Goal: Task Accomplishment & Management: Use online tool/utility

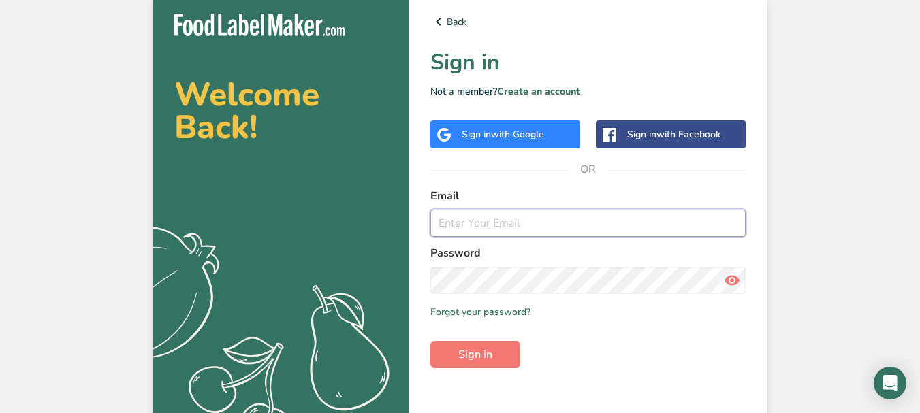
click at [520, 223] on input "email" at bounding box center [587, 223] width 315 height 27
type input "[EMAIL_ADDRESS][DOMAIN_NAME]"
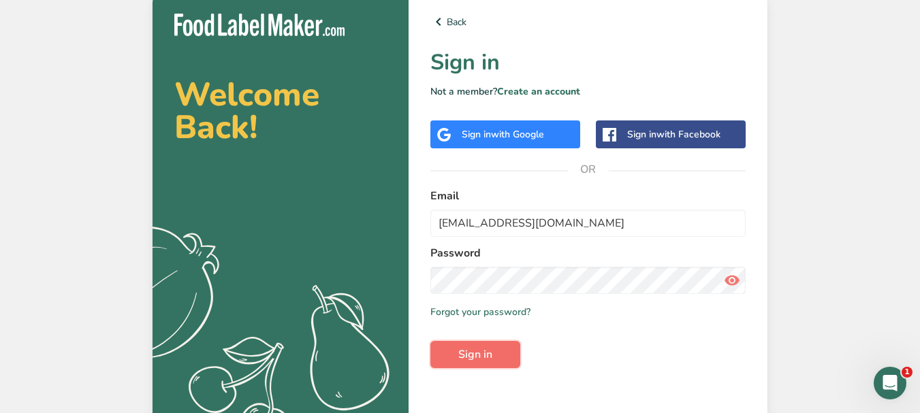
click at [505, 358] on button "Sign in" at bounding box center [475, 354] width 90 height 27
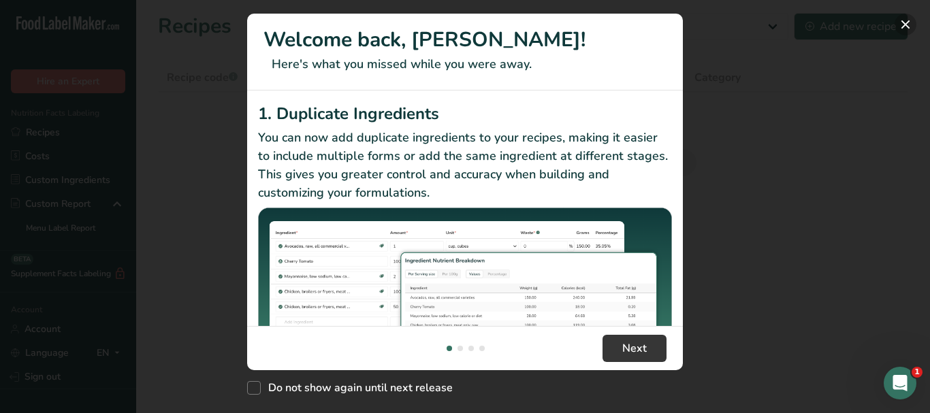
click at [910, 26] on button "New Features" at bounding box center [906, 25] width 22 height 22
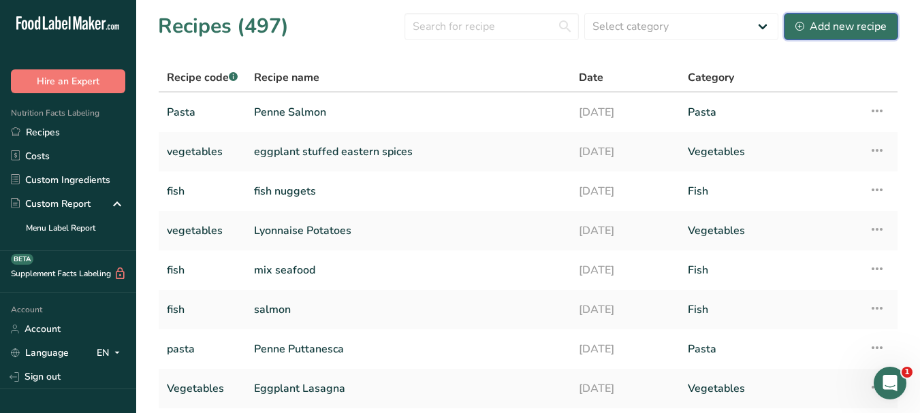
click at [866, 22] on div "Add new recipe" at bounding box center [840, 26] width 91 height 16
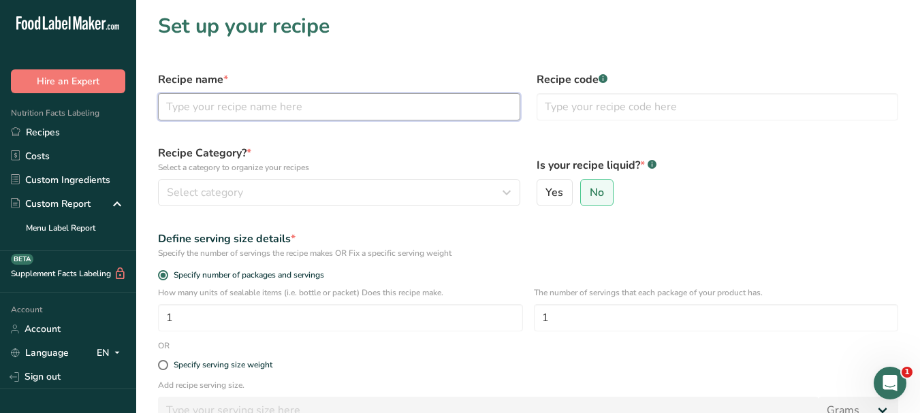
paste input "Blue [DEMOGRAPHIC_DATA]"
type input "Blue [DEMOGRAPHIC_DATA]"
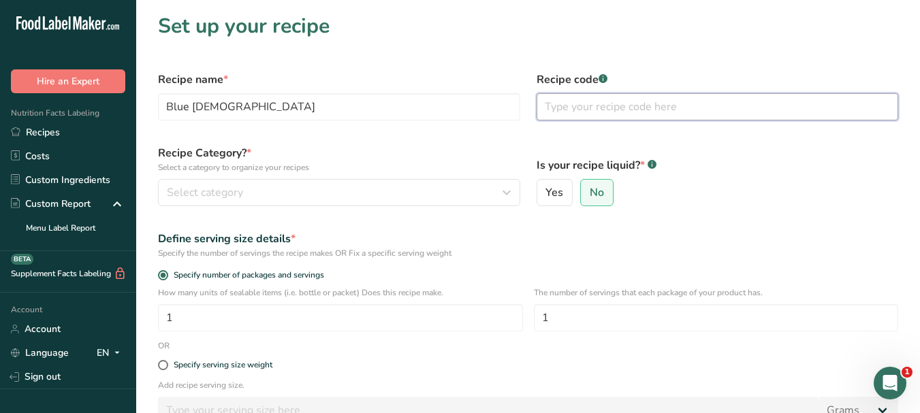
click at [617, 110] on input "text" at bounding box center [718, 106] width 362 height 27
type input "soup"
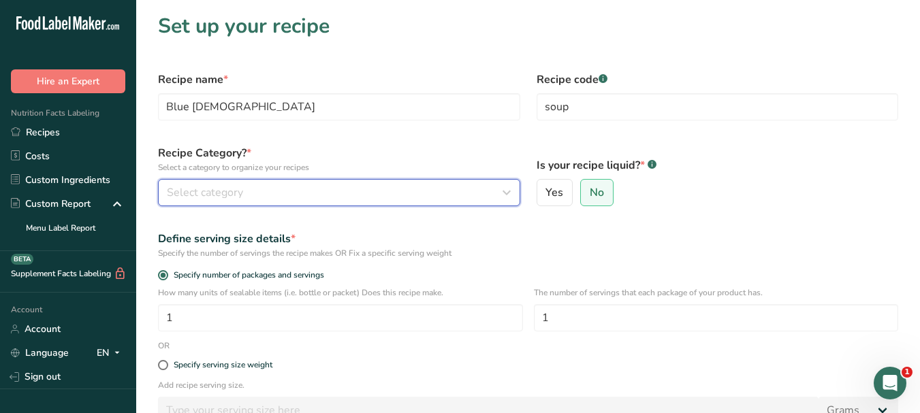
click at [422, 184] on button "Select category" at bounding box center [339, 192] width 362 height 27
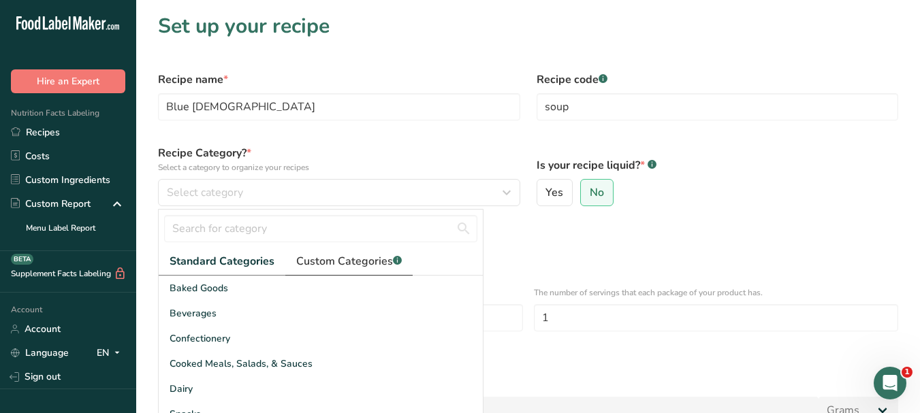
click at [364, 262] on span "Custom Categories .a-a{fill:#347362;}.b-a{fill:#fff;}" at bounding box center [349, 261] width 106 height 16
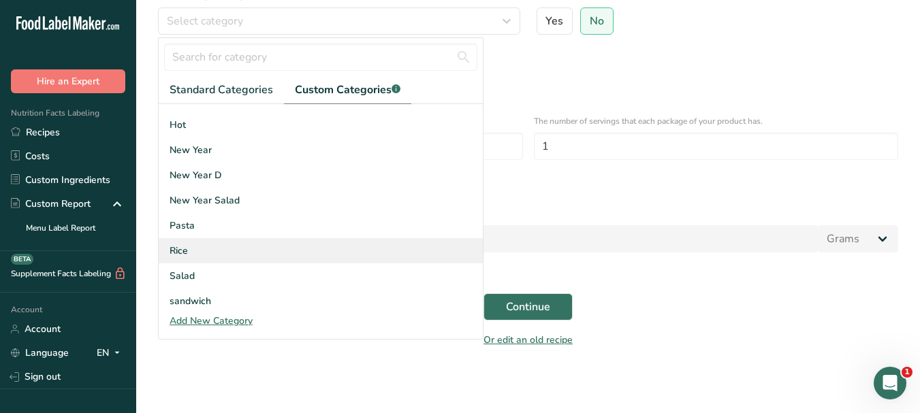
scroll to position [200, 0]
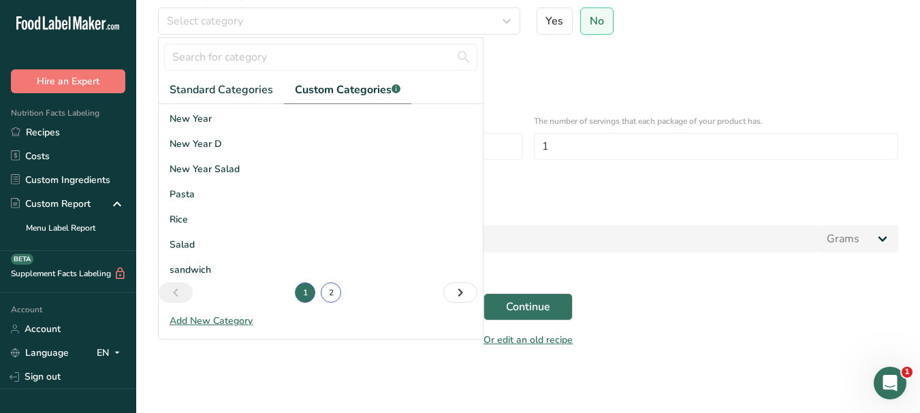
click at [326, 291] on link "2" at bounding box center [331, 293] width 20 height 20
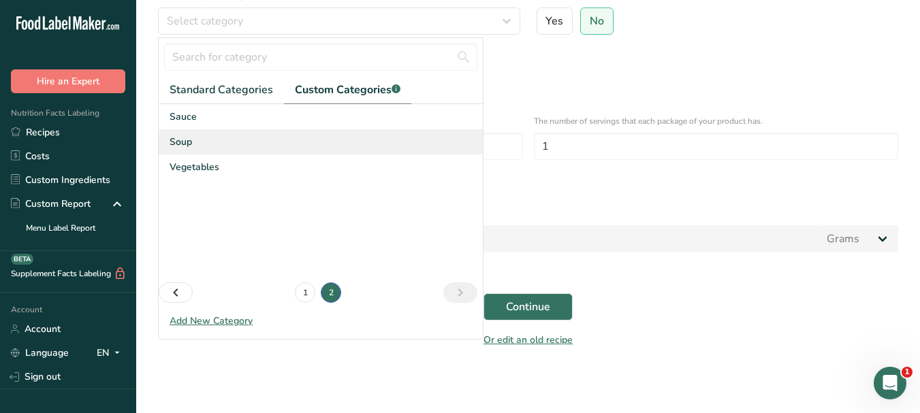
click at [178, 143] on span "Soup" at bounding box center [181, 142] width 22 height 14
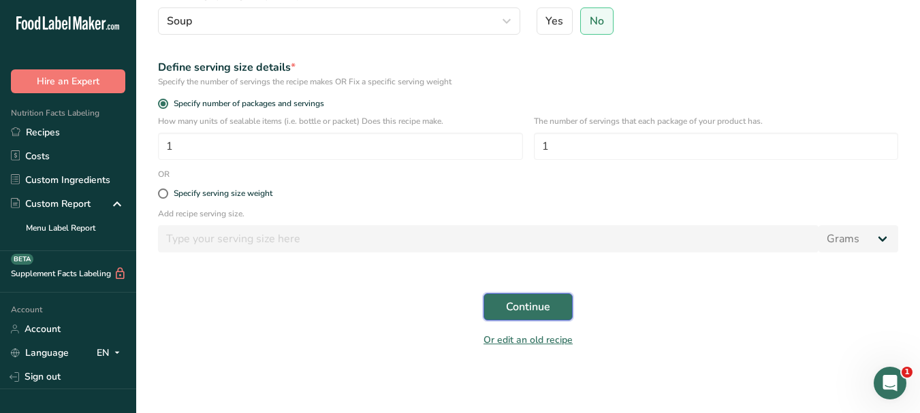
click at [541, 303] on span "Continue" at bounding box center [528, 307] width 44 height 16
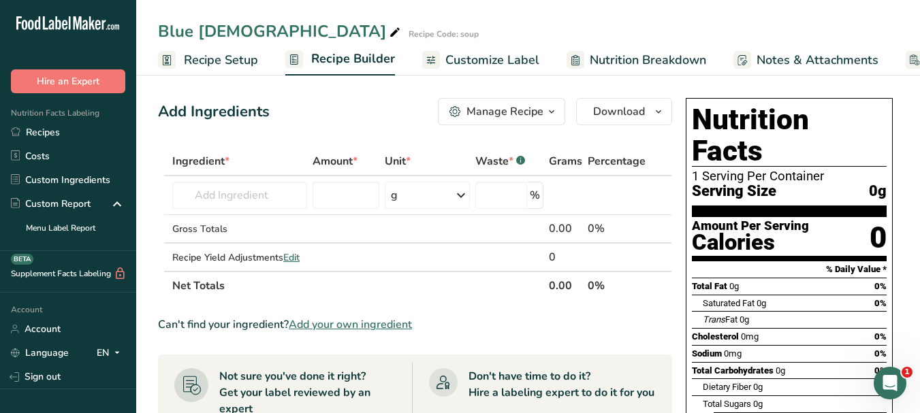
click at [462, 53] on span "Customize Label" at bounding box center [492, 60] width 94 height 18
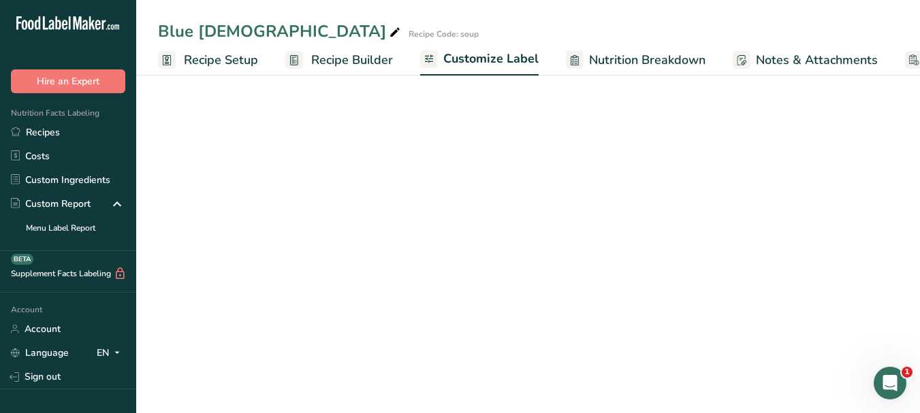
scroll to position [0, 116]
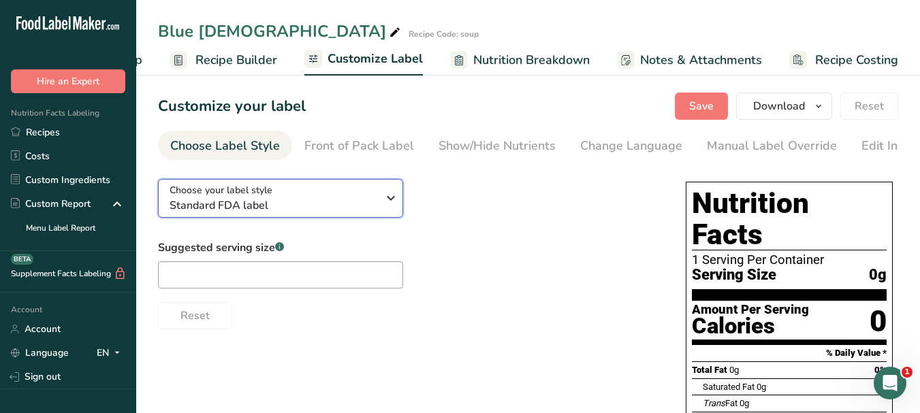
click at [383, 204] on icon "button" at bounding box center [391, 198] width 16 height 25
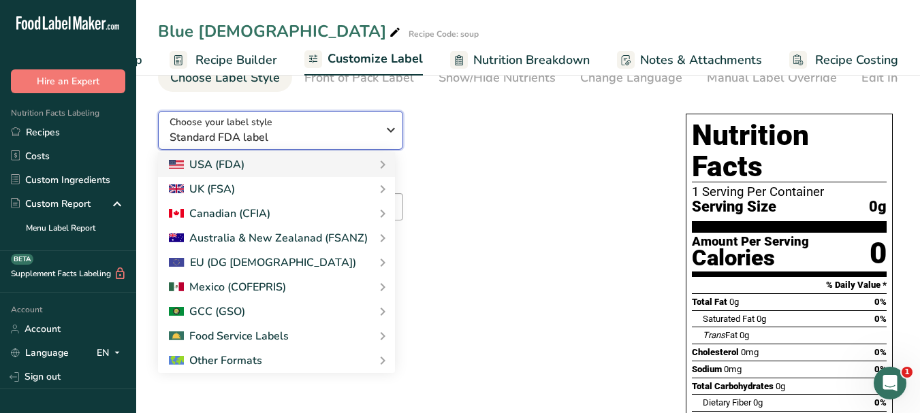
scroll to position [136, 0]
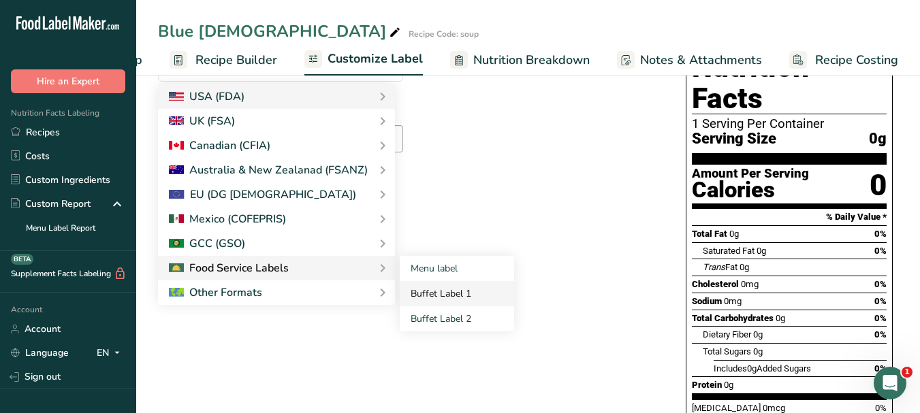
click at [422, 300] on link "Buffet Label 1" at bounding box center [457, 293] width 114 height 25
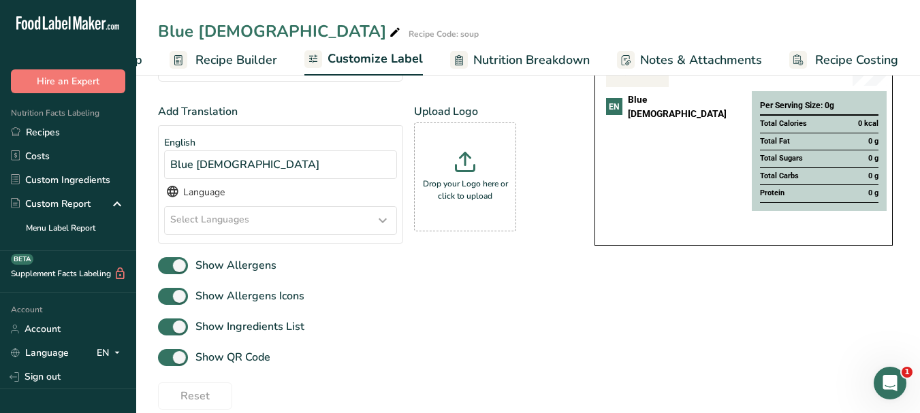
click at [385, 224] on icon at bounding box center [383, 220] width 16 height 25
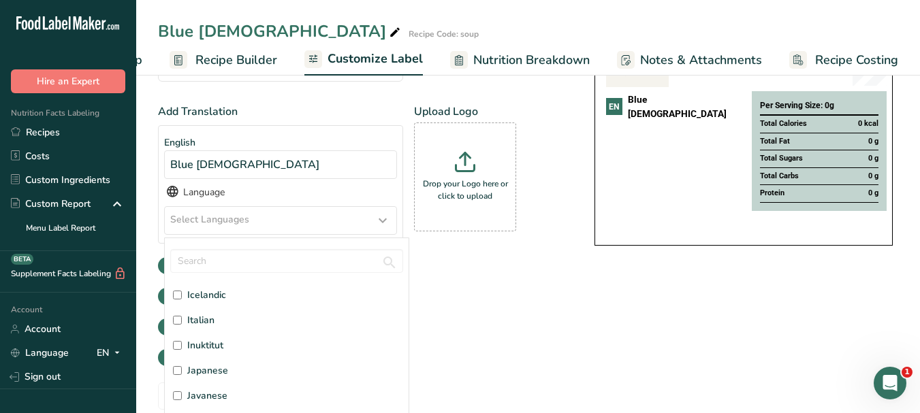
scroll to position [1702, 0]
click at [212, 303] on span "Italian" at bounding box center [200, 296] width 27 height 14
click at [182, 301] on input "Italian" at bounding box center [177, 296] width 9 height 9
checkbox input "true"
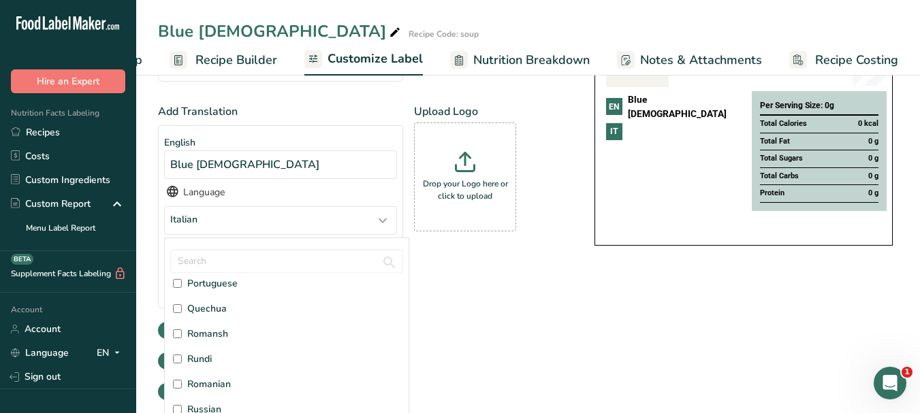
scroll to position [3201, 0]
click at [206, 386] on span "Russian" at bounding box center [204, 386] width 34 height 14
click at [182, 386] on input "Russian" at bounding box center [177, 385] width 9 height 9
checkbox input "true"
click at [471, 320] on div "Add Translation English Blue [DEMOGRAPHIC_DATA] Language Italian, [DEMOGRAPHIC_…" at bounding box center [362, 240] width 409 height 272
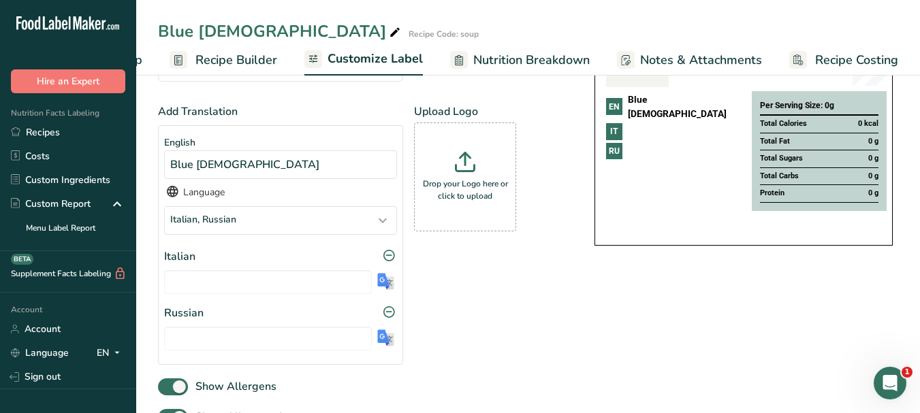
click at [386, 282] on img at bounding box center [385, 281] width 17 height 17
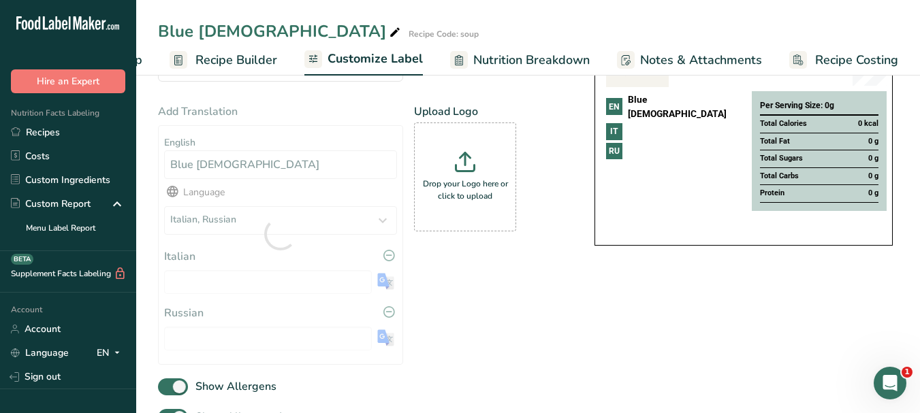
type input "Signora Blu"
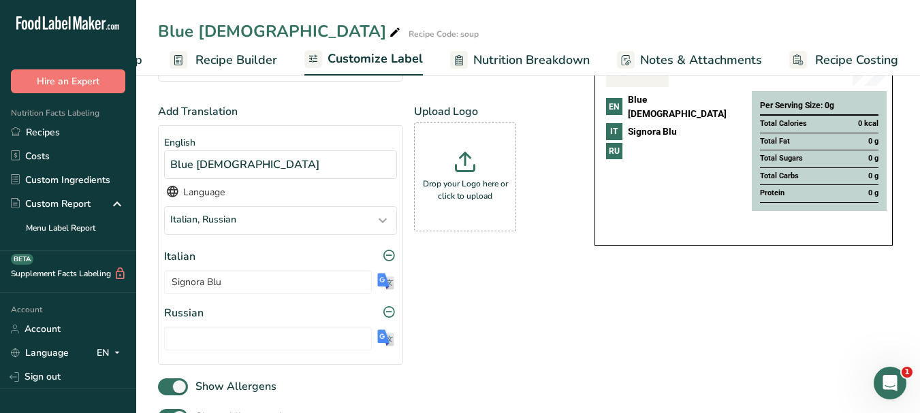
click at [385, 338] on img at bounding box center [385, 338] width 17 height 17
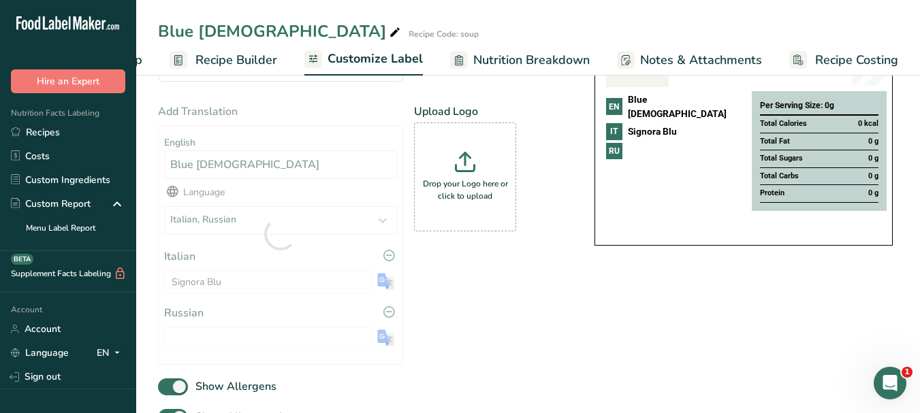
type input "Голубая Леди"
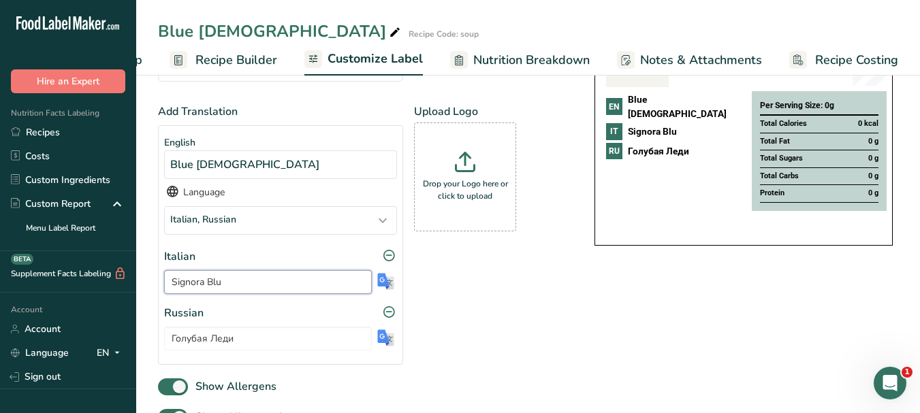
drag, startPoint x: 228, startPoint y: 285, endPoint x: 173, endPoint y: 287, distance: 55.2
click at [173, 287] on input "Signora Blu" at bounding box center [268, 282] width 208 height 24
drag, startPoint x: 233, startPoint y: 343, endPoint x: 170, endPoint y: 337, distance: 63.0
click at [170, 337] on input "Голубая Леди" at bounding box center [268, 339] width 208 height 24
click at [389, 29] on icon at bounding box center [395, 32] width 12 height 19
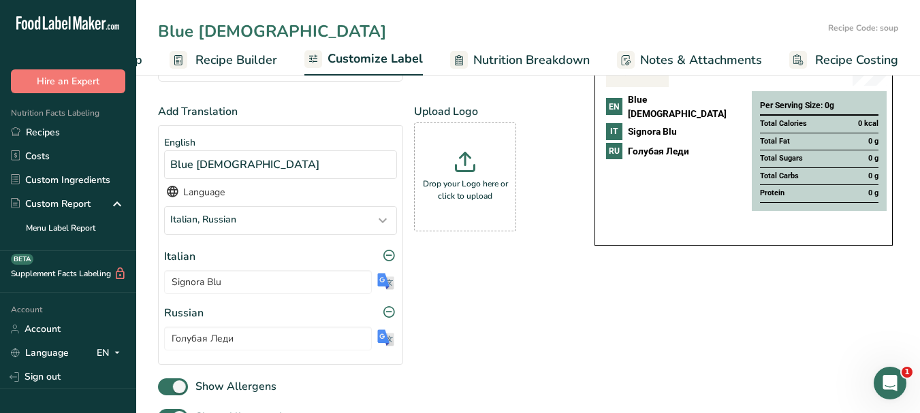
click at [201, 32] on input "Blue [DEMOGRAPHIC_DATA]" at bounding box center [490, 31] width 665 height 25
type input "COCKTAIL INGREDIENTS"
click at [398, 57] on span "Customize Label" at bounding box center [375, 59] width 95 height 18
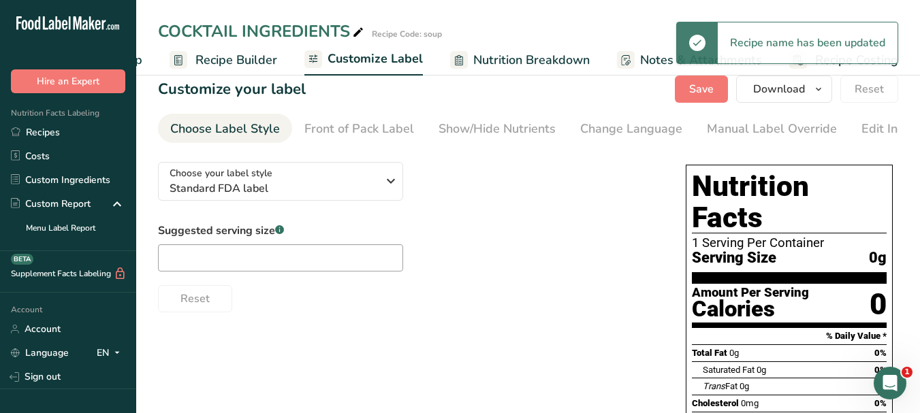
scroll to position [0, 0]
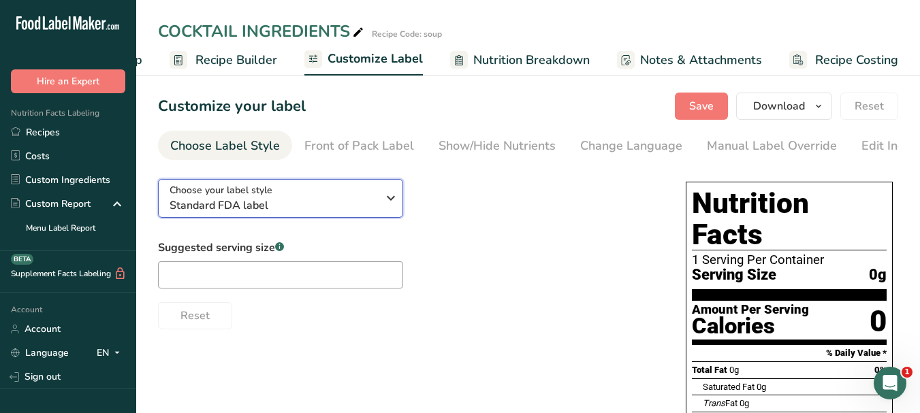
click at [388, 201] on icon "button" at bounding box center [391, 198] width 16 height 25
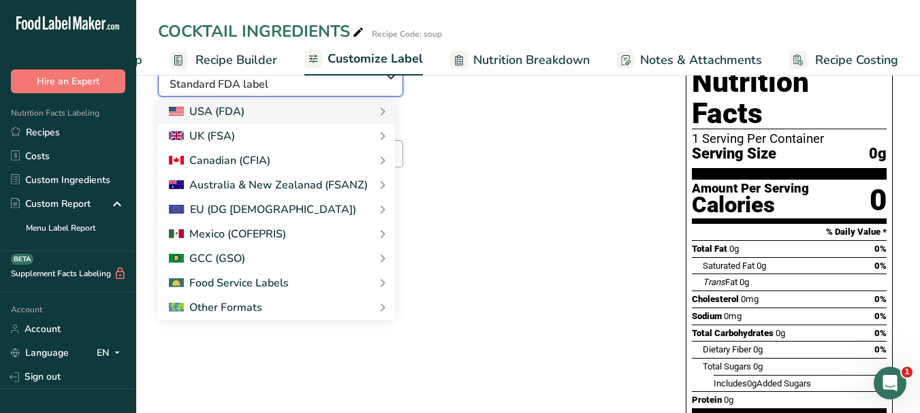
scroll to position [136, 0]
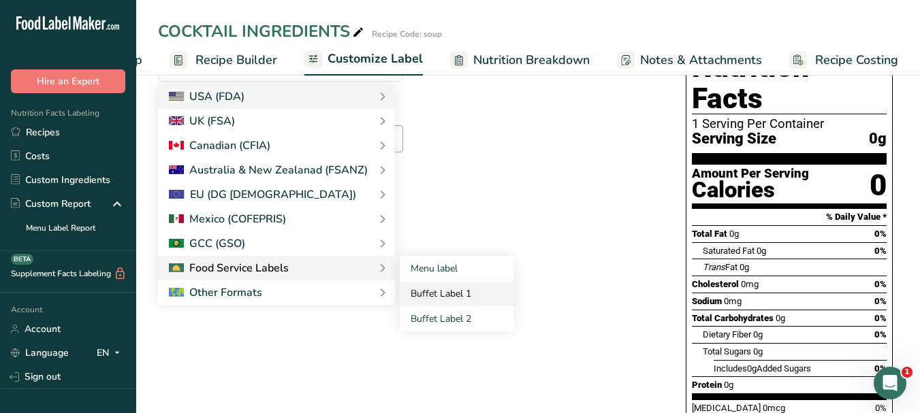
click at [417, 293] on link "Buffet Label 1" at bounding box center [457, 293] width 114 height 25
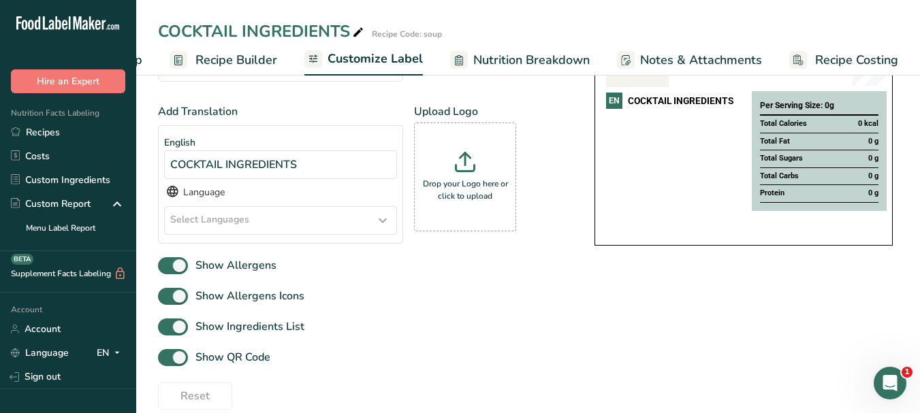
click at [381, 218] on icon at bounding box center [383, 220] width 16 height 25
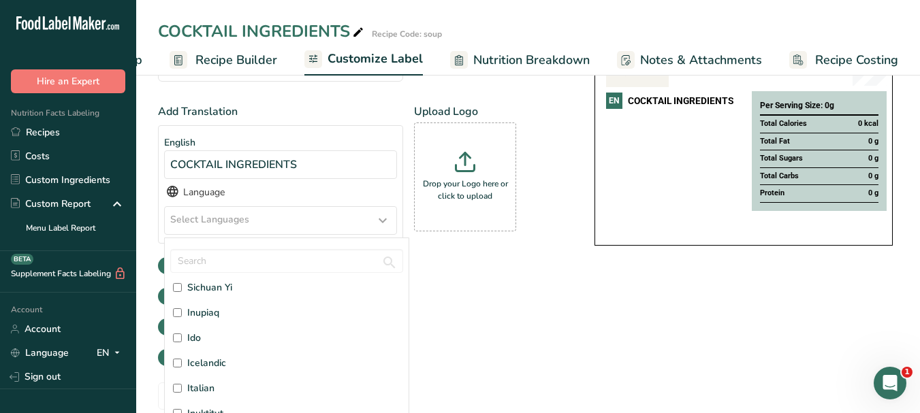
scroll to position [1634, 0]
click at [208, 367] on span "Italian" at bounding box center [200, 365] width 27 height 14
click at [182, 367] on input "Italian" at bounding box center [177, 364] width 9 height 9
checkbox input "true"
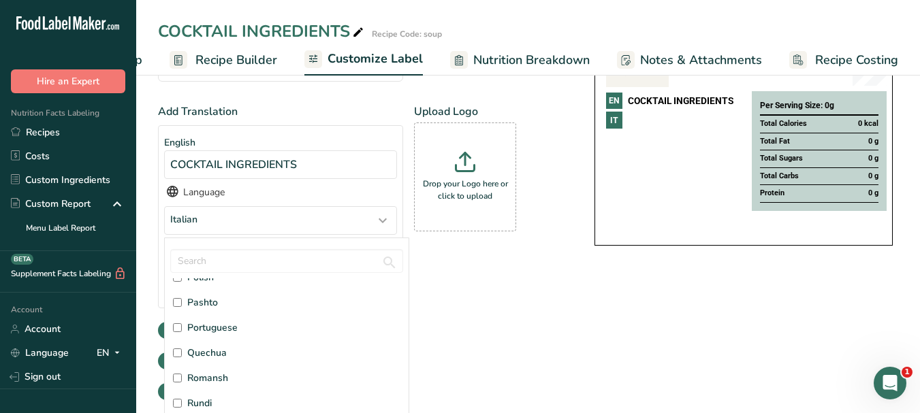
scroll to position [3201, 0]
click at [205, 388] on span "Russian" at bounding box center [204, 386] width 34 height 14
click at [182, 388] on input "Russian" at bounding box center [177, 385] width 9 height 9
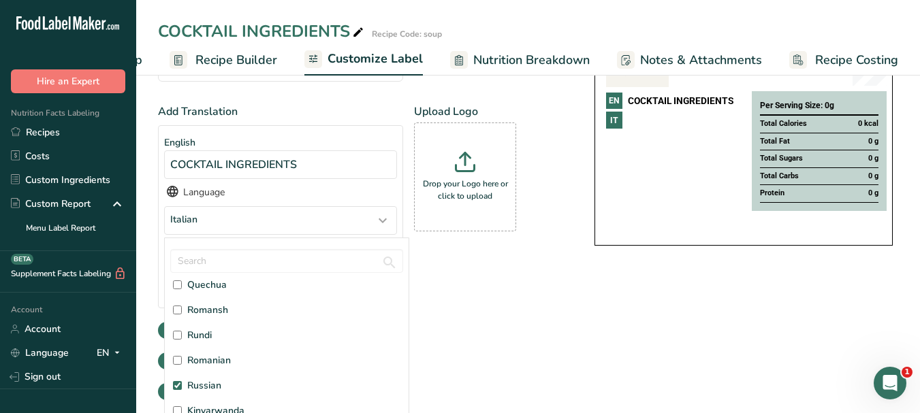
checkbox input "true"
click at [696, 317] on div "Choose your label style Buffet Label 1 USA (FDA) Standard FDA label Tabular FDA…" at bounding box center [528, 281] width 740 height 499
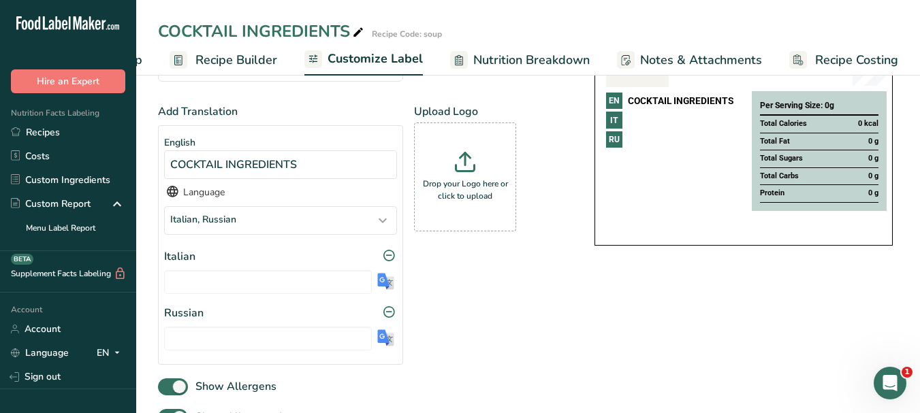
click at [383, 287] on img at bounding box center [385, 281] width 17 height 17
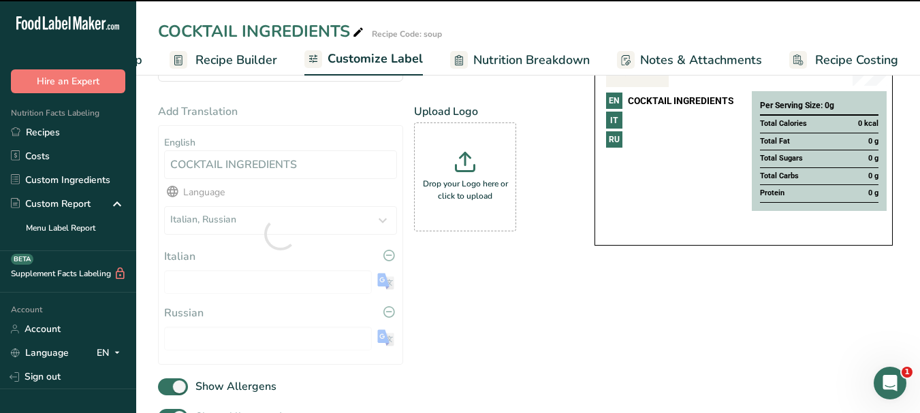
type input "INGREDIENTI DEL COCKTAIL"
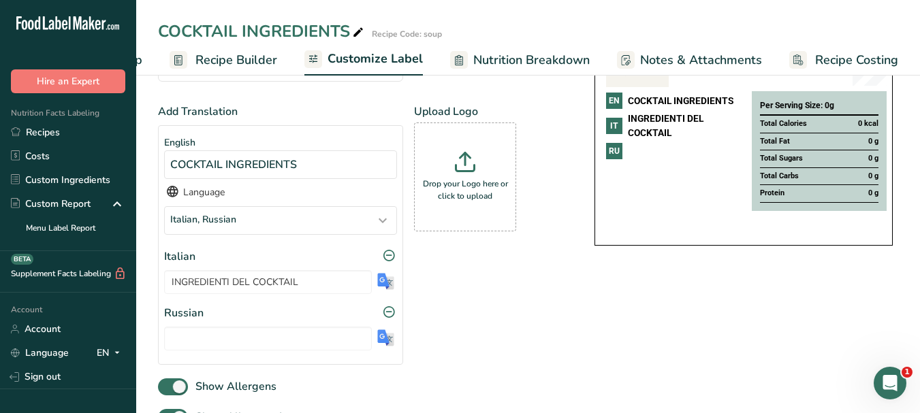
click at [381, 343] on img at bounding box center [385, 338] width 17 height 17
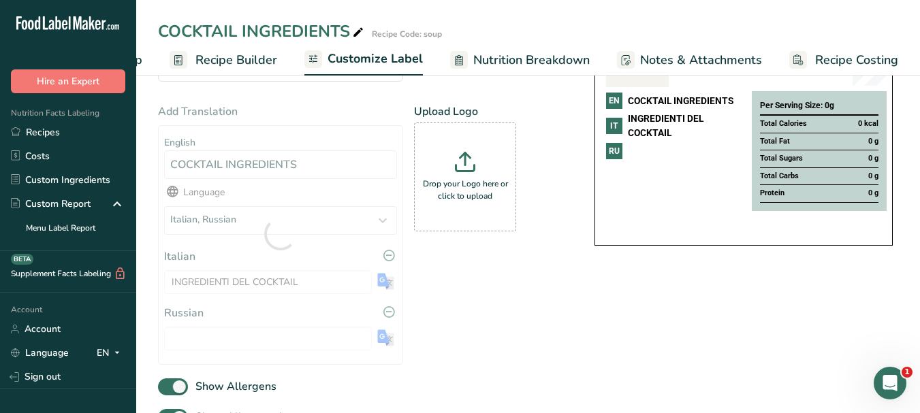
type input "ИНГРЕДИЕНТЫ КОКТЕЙЛЯ"
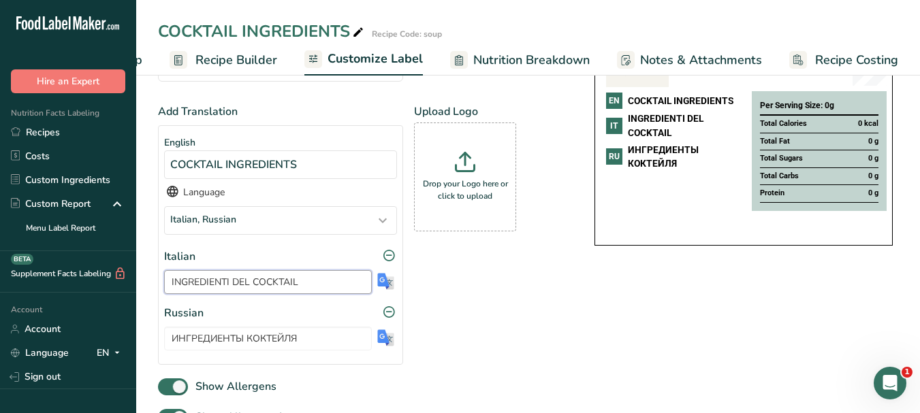
drag, startPoint x: 308, startPoint y: 285, endPoint x: 165, endPoint y: 288, distance: 142.4
click at [165, 288] on input "INGREDIENTI DEL COCKTAIL" at bounding box center [268, 282] width 208 height 24
drag, startPoint x: 301, startPoint y: 343, endPoint x: 158, endPoint y: 340, distance: 143.0
click at [158, 340] on section "English COCKTAIL INGREDIENTS Language Italian, [DEMOGRAPHIC_DATA] Afar [GEOGRAP…" at bounding box center [280, 245] width 245 height 240
click at [358, 32] on icon at bounding box center [358, 32] width 12 height 19
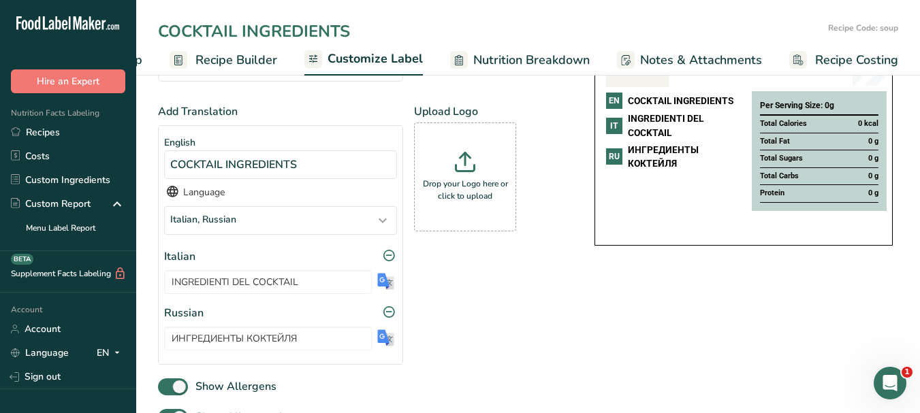
click at [258, 29] on input "COCKTAIL INGREDIENTS" at bounding box center [490, 31] width 665 height 25
type input "Blue Curacao"
click at [371, 59] on span "Customize Label" at bounding box center [375, 59] width 95 height 18
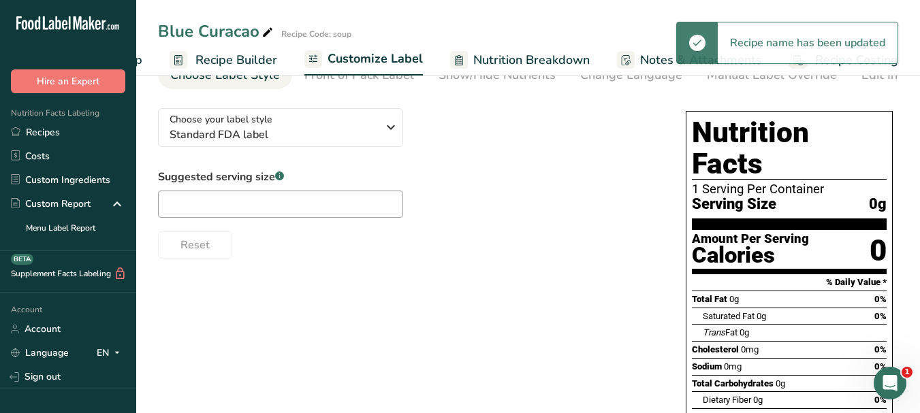
scroll to position [0, 0]
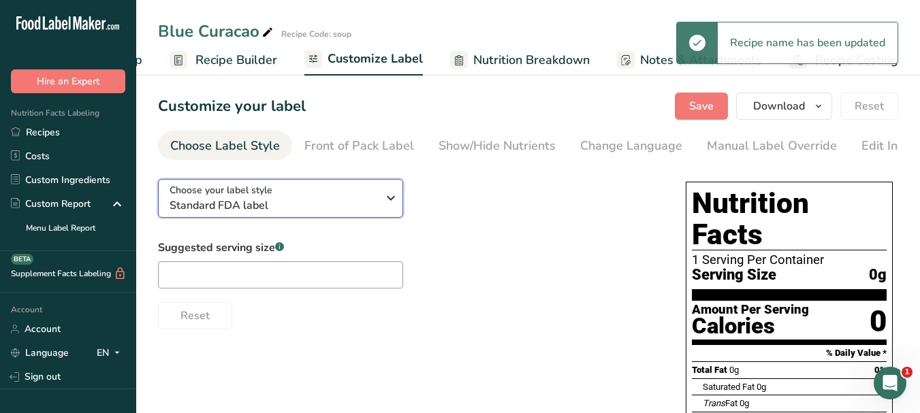
click at [396, 202] on icon "button" at bounding box center [391, 198] width 16 height 25
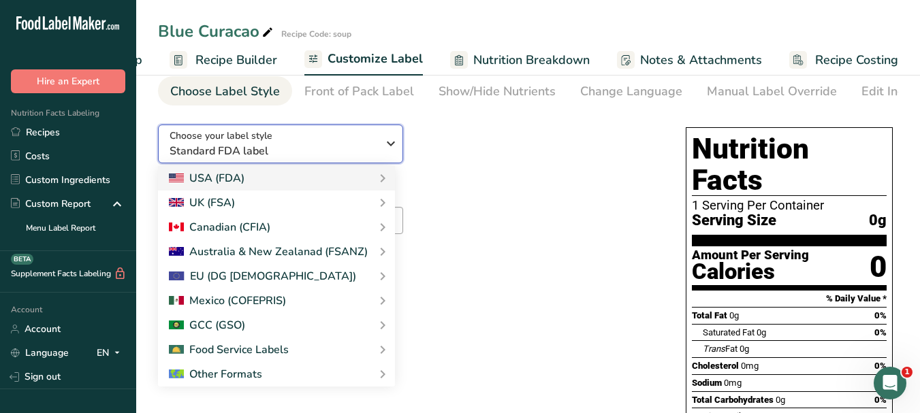
scroll to position [136, 0]
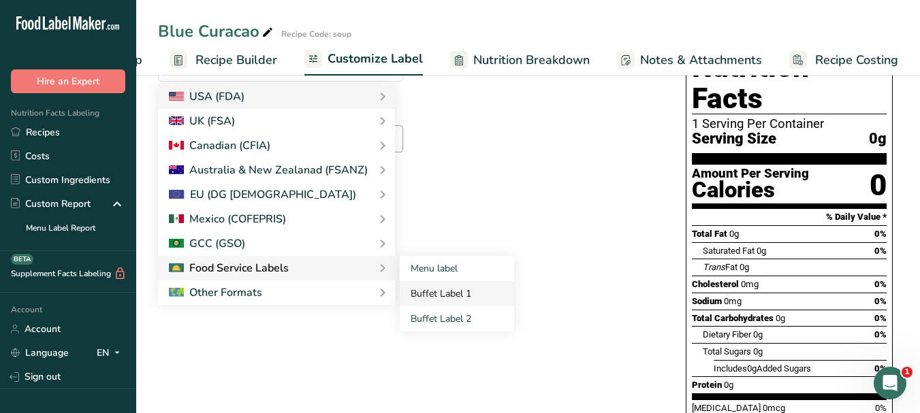
click at [422, 299] on link "Buffet Label 1" at bounding box center [457, 293] width 114 height 25
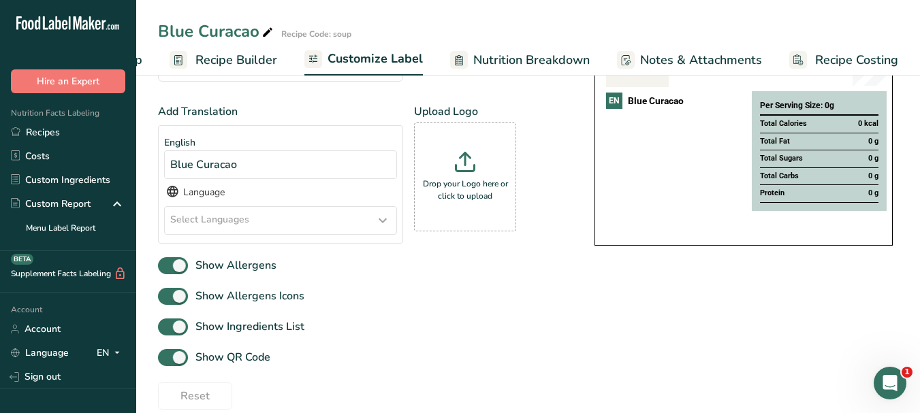
click at [390, 223] on icon at bounding box center [383, 220] width 16 height 25
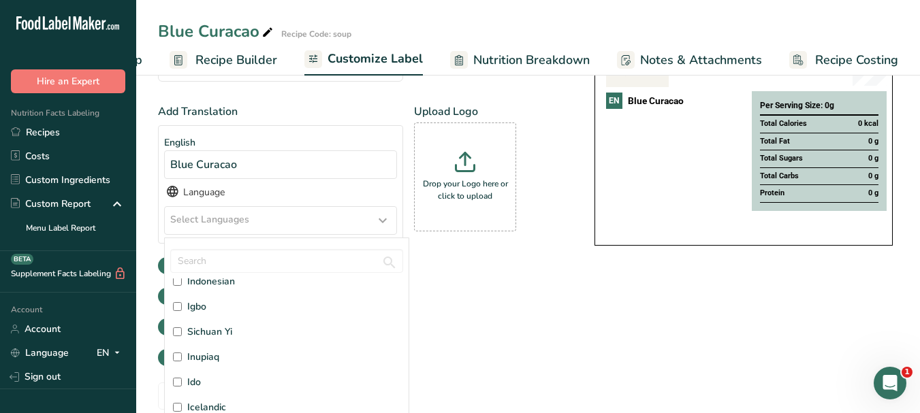
scroll to position [1634, 0]
click at [208, 370] on span "Italian" at bounding box center [200, 365] width 27 height 14
click at [182, 369] on input "Italian" at bounding box center [177, 364] width 9 height 9
checkbox input "true"
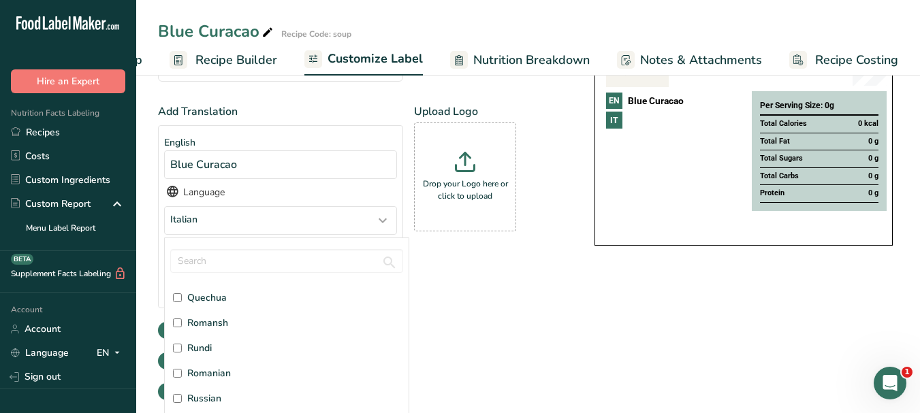
scroll to position [3201, 0]
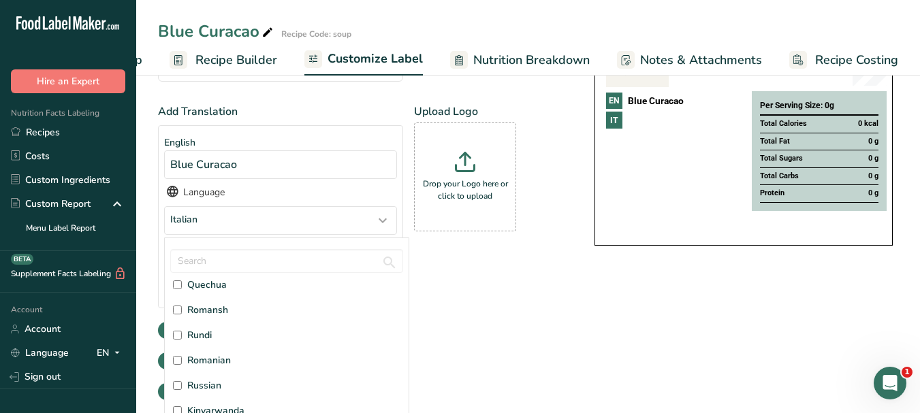
click at [227, 385] on label "Russian" at bounding box center [286, 386] width 227 height 14
click at [182, 385] on input "Russian" at bounding box center [177, 385] width 9 height 9
checkbox input "true"
click at [553, 343] on div "Add Translation English Blue Curacao Language Italian, [DEMOGRAPHIC_DATA] Afar …" at bounding box center [362, 240] width 409 height 272
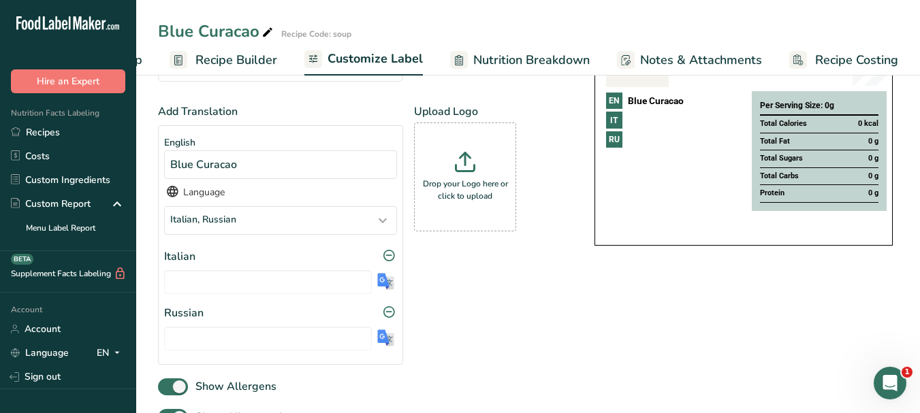
click at [384, 285] on img at bounding box center [385, 281] width 17 height 17
type input "Curaçao blu"
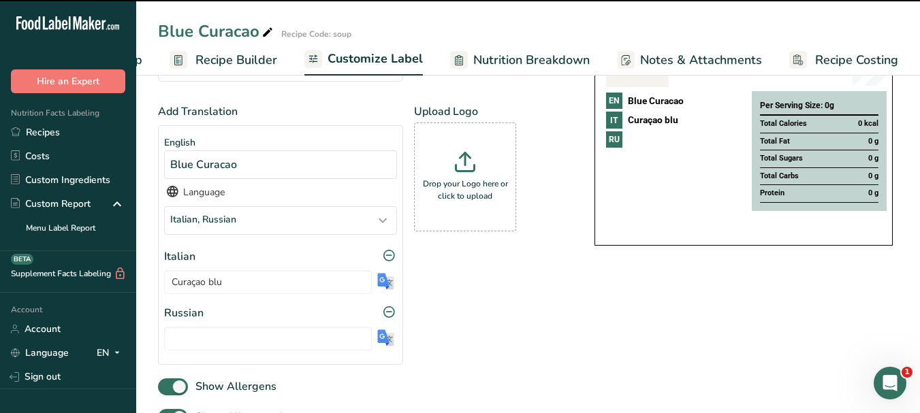
click at [387, 344] on img at bounding box center [385, 338] width 17 height 17
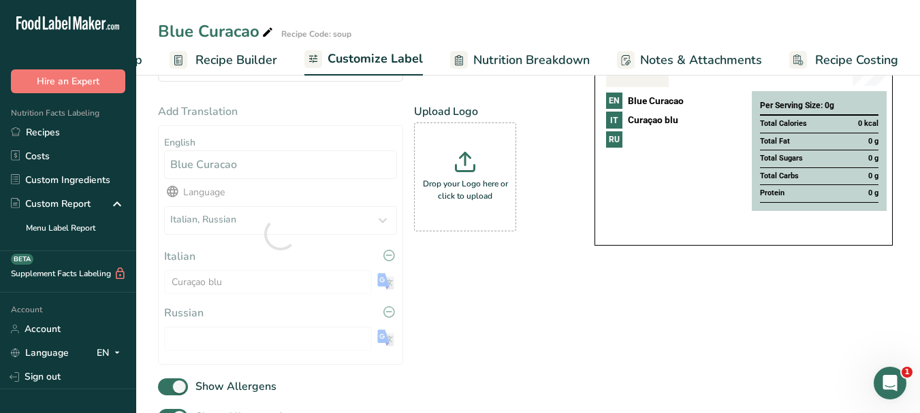
type input "Блю Кюрасао"
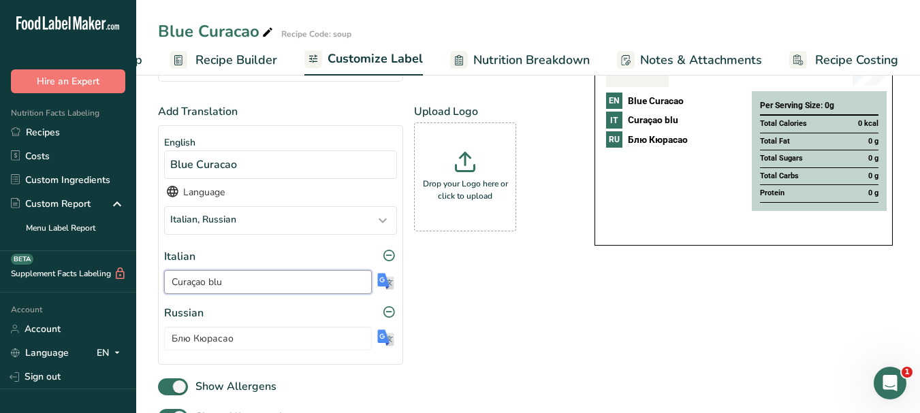
drag, startPoint x: 226, startPoint y: 285, endPoint x: 165, endPoint y: 287, distance: 61.3
click at [165, 287] on input "Curaçao blu" at bounding box center [268, 282] width 208 height 24
drag, startPoint x: 232, startPoint y: 343, endPoint x: 165, endPoint y: 339, distance: 66.1
click at [166, 340] on input "Блю Кюрасао" at bounding box center [268, 339] width 208 height 24
click at [267, 32] on icon at bounding box center [268, 32] width 12 height 19
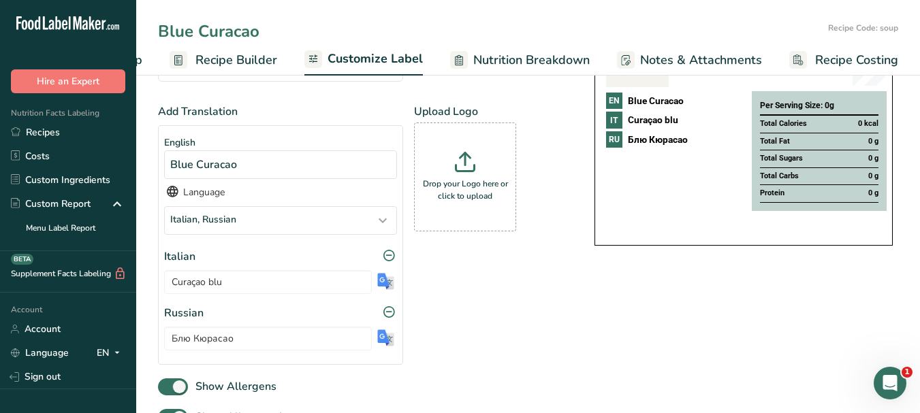
click at [242, 32] on input "Blue Curacao" at bounding box center [490, 31] width 665 height 25
type input "Dry Gin"
click at [364, 62] on span "Customize Label" at bounding box center [375, 59] width 95 height 18
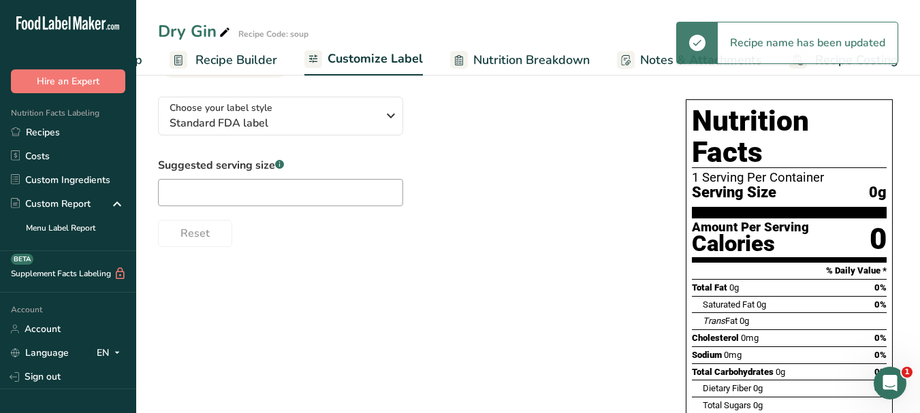
scroll to position [0, 0]
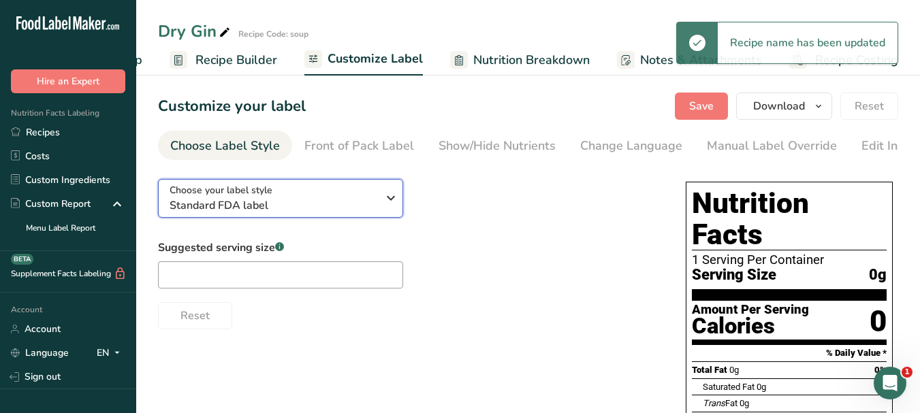
click at [395, 193] on icon "button" at bounding box center [391, 198] width 16 height 25
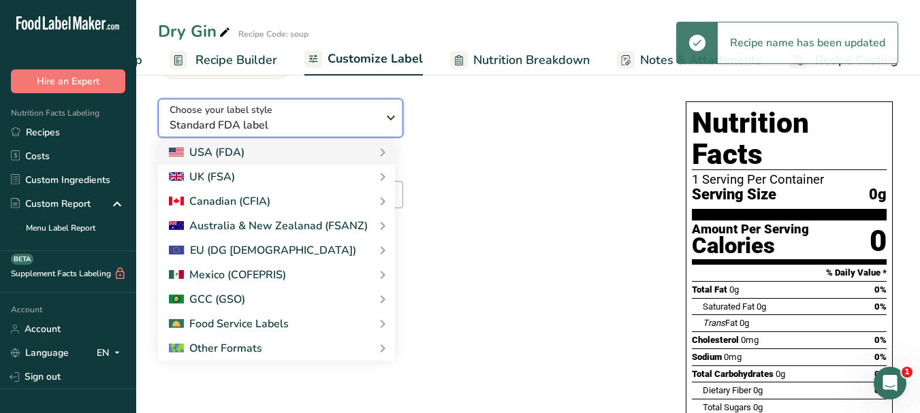
scroll to position [204, 0]
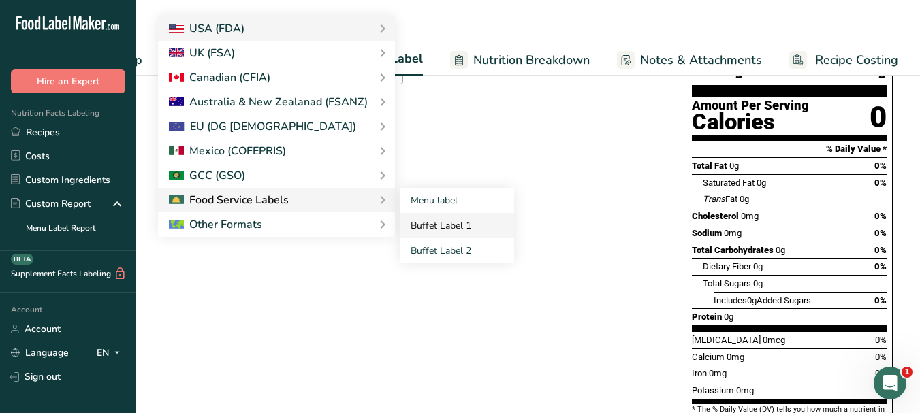
click at [413, 229] on link "Buffet Label 1" at bounding box center [457, 225] width 114 height 25
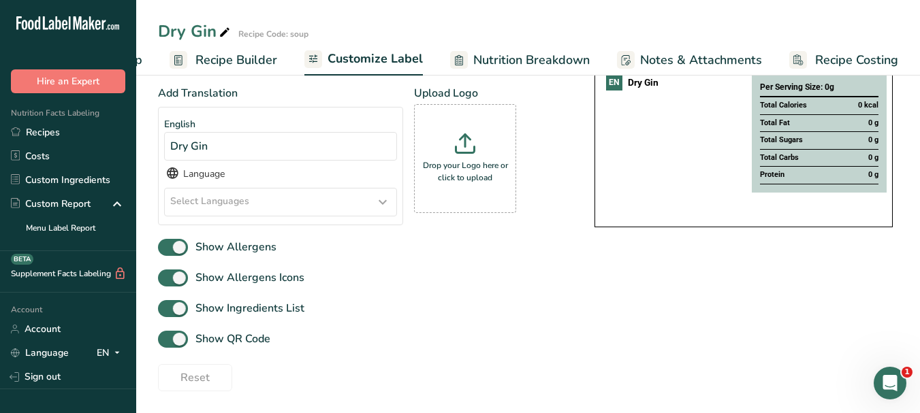
scroll to position [158, 0]
click at [385, 203] on icon at bounding box center [383, 202] width 16 height 25
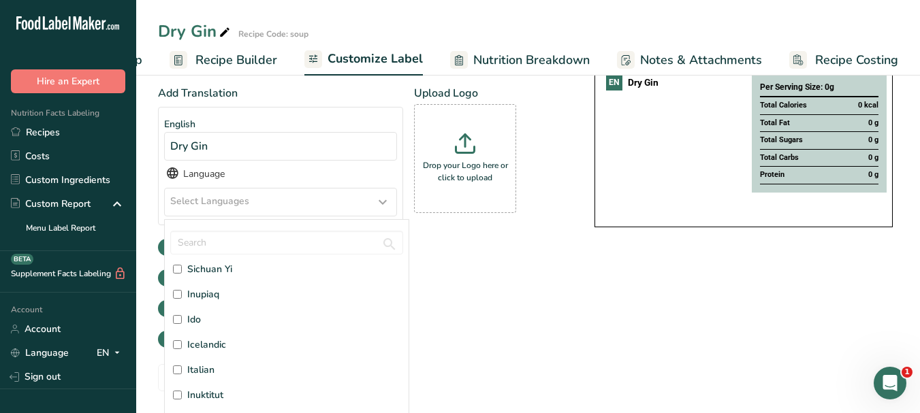
scroll to position [1634, 0]
click at [195, 345] on span "Italian" at bounding box center [200, 346] width 27 height 14
click at [182, 345] on input "Italian" at bounding box center [177, 346] width 9 height 9
checkbox input "true"
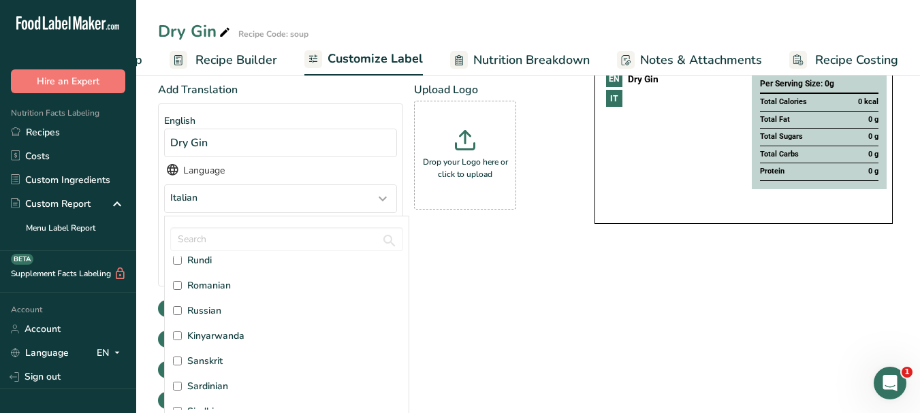
scroll to position [3269, 0]
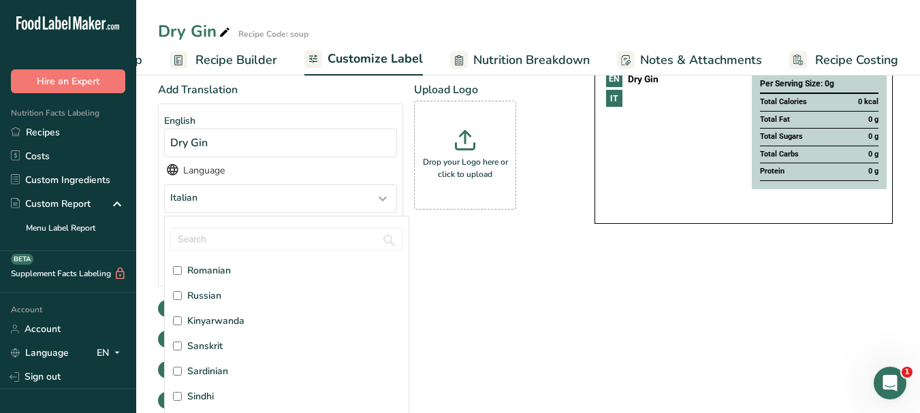
click at [206, 296] on span "Russian" at bounding box center [204, 296] width 34 height 14
click at [182, 296] on input "Russian" at bounding box center [177, 295] width 9 height 9
checkbox input "true"
click at [565, 326] on div "Add Translation English Dry Gin Language Italian, [DEMOGRAPHIC_DATA] Afar [GEOG…" at bounding box center [362, 218] width 409 height 272
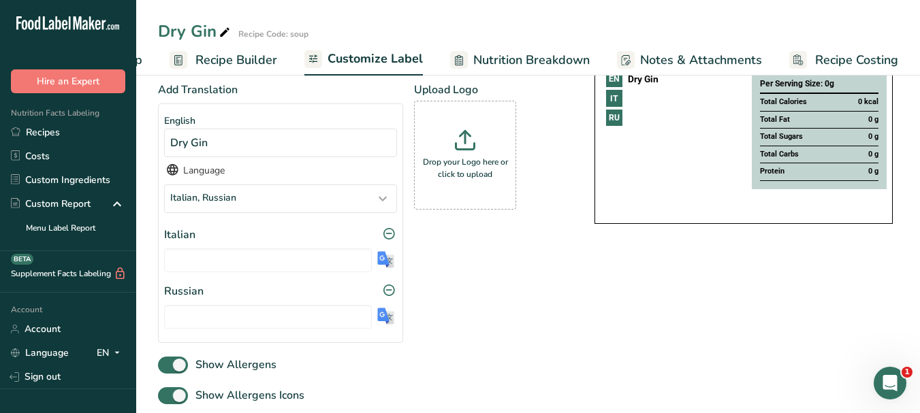
click at [381, 259] on img at bounding box center [385, 259] width 17 height 17
type input "Gin secco"
click at [390, 321] on img at bounding box center [385, 316] width 17 height 17
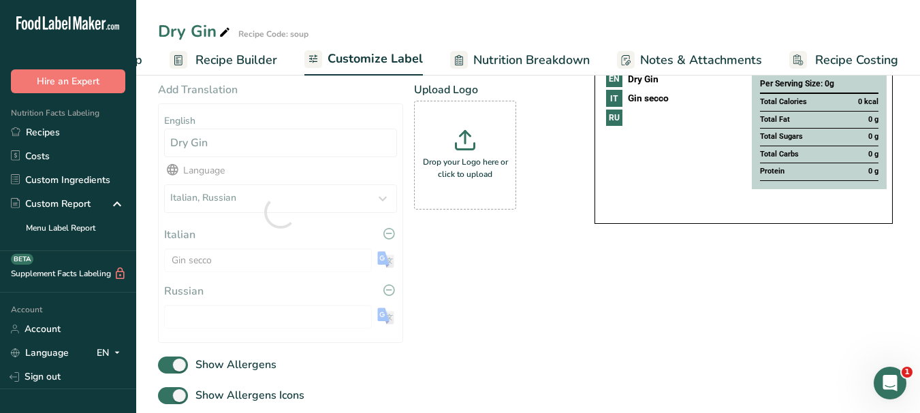
type input "Сухой джин"
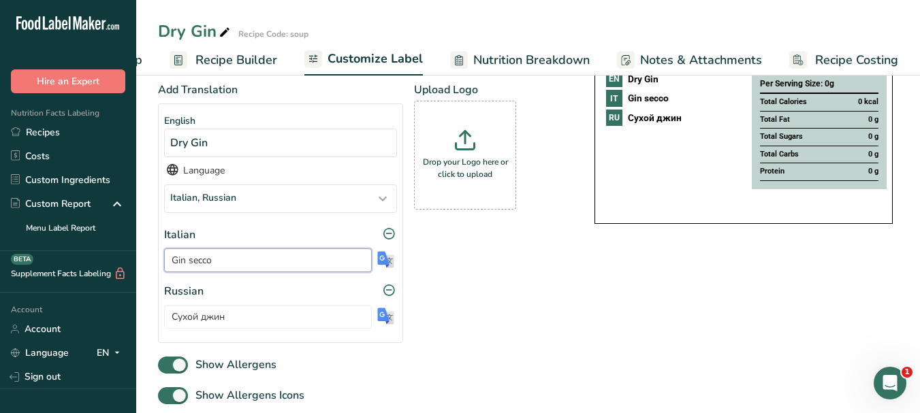
drag, startPoint x: 213, startPoint y: 263, endPoint x: 168, endPoint y: 263, distance: 44.9
click at [168, 263] on input "Gin secco" at bounding box center [268, 261] width 208 height 24
drag, startPoint x: 234, startPoint y: 321, endPoint x: 164, endPoint y: 319, distance: 69.5
click at [164, 319] on input "Сухой джин" at bounding box center [268, 317] width 208 height 24
click at [222, 31] on icon at bounding box center [225, 32] width 12 height 19
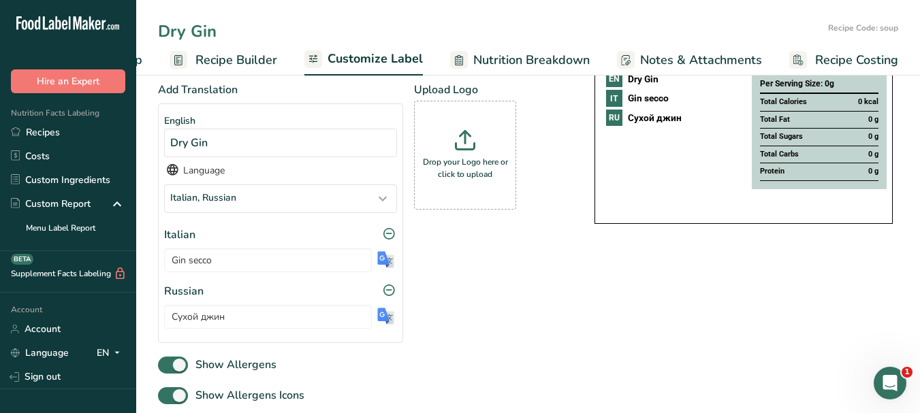
click at [201, 34] on input "Dry Gin" at bounding box center [490, 31] width 665 height 25
type input "Fresh Lemon Juice"
click at [362, 61] on span "Customize Label" at bounding box center [375, 59] width 95 height 18
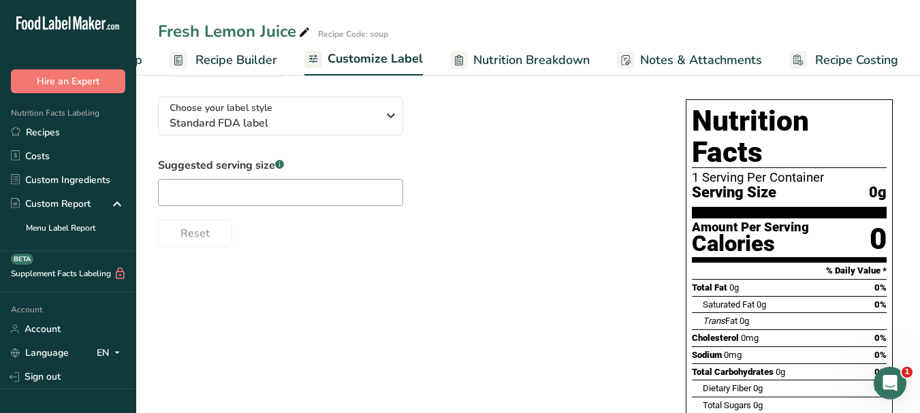
scroll to position [0, 0]
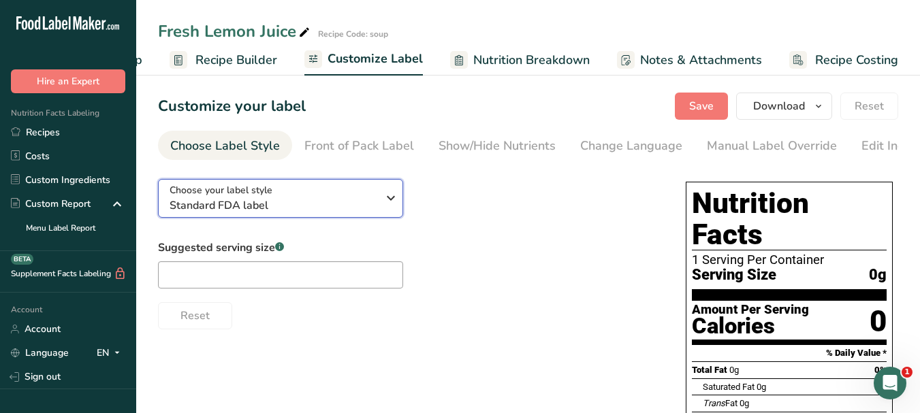
click at [398, 199] on icon "button" at bounding box center [391, 198] width 16 height 25
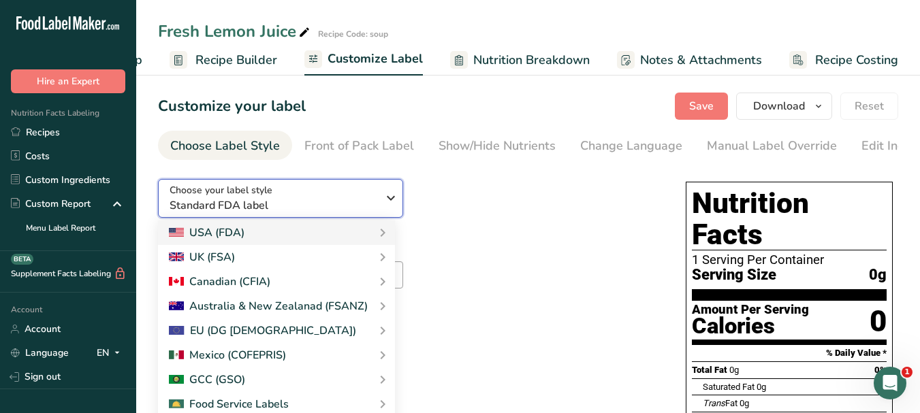
scroll to position [68, 0]
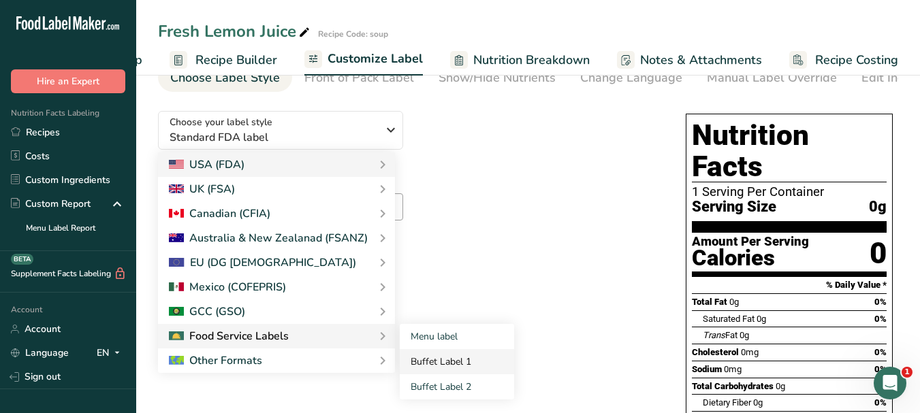
click at [428, 366] on link "Buffet Label 1" at bounding box center [457, 361] width 114 height 25
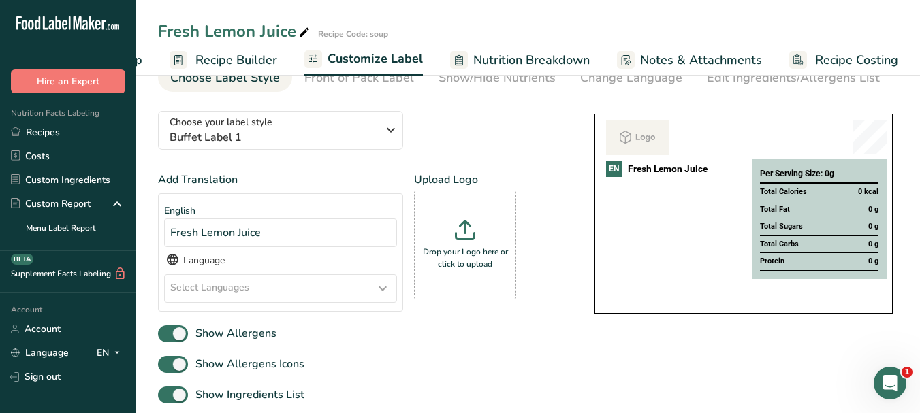
click at [380, 287] on icon at bounding box center [383, 288] width 16 height 25
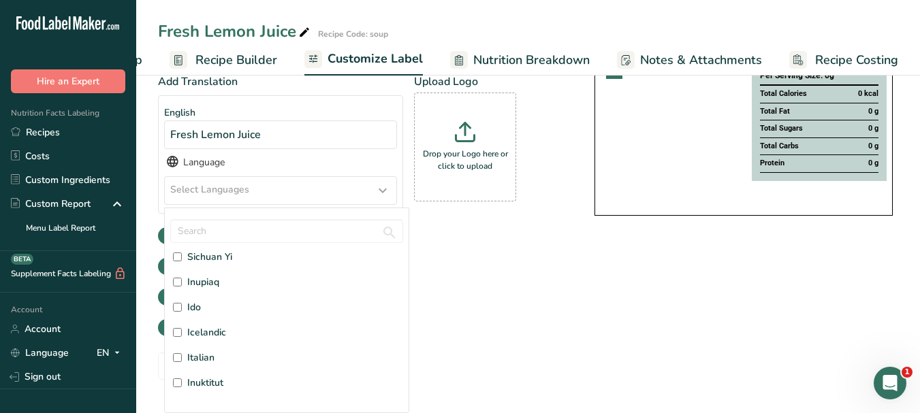
scroll to position [1634, 0]
click at [210, 332] on span "Italian" at bounding box center [200, 335] width 27 height 14
click at [182, 332] on input "Italian" at bounding box center [177, 334] width 9 height 9
checkbox input "true"
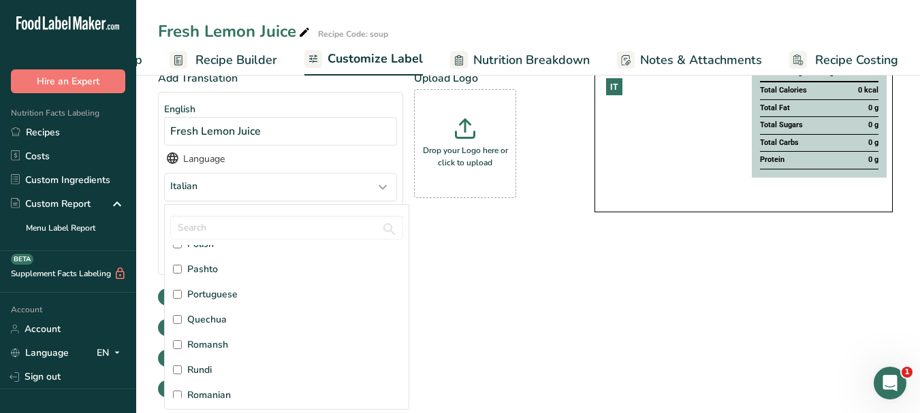
scroll to position [3201, 0]
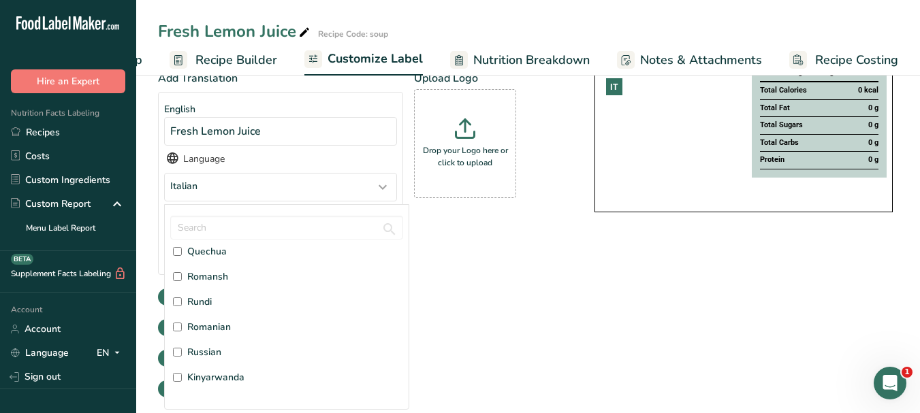
click at [206, 353] on span "Russian" at bounding box center [204, 352] width 34 height 14
click at [182, 353] on input "Russian" at bounding box center [177, 352] width 9 height 9
checkbox input "true"
drag, startPoint x: 619, startPoint y: 350, endPoint x: 595, endPoint y: 348, distance: 24.6
click at [620, 349] on div "Choose your label style Buffet Label 1 USA (FDA) Standard FDA label Tabular FDA…" at bounding box center [528, 248] width 740 height 499
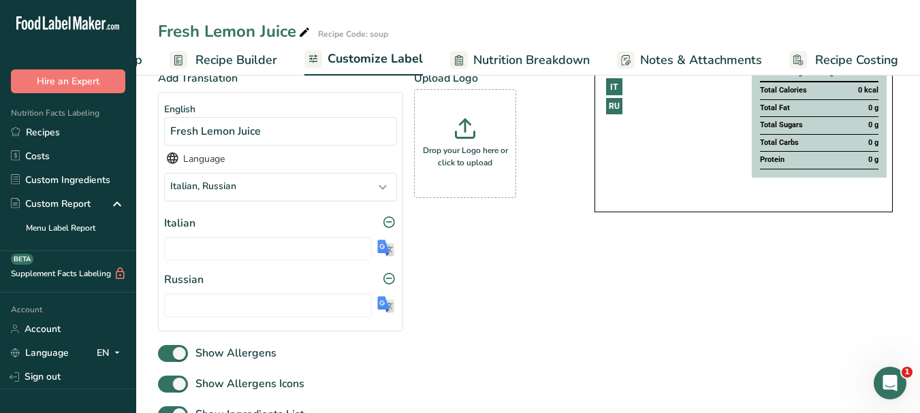
click at [383, 257] on img at bounding box center [385, 248] width 17 height 17
type input "Succo [PERSON_NAME] fresco"
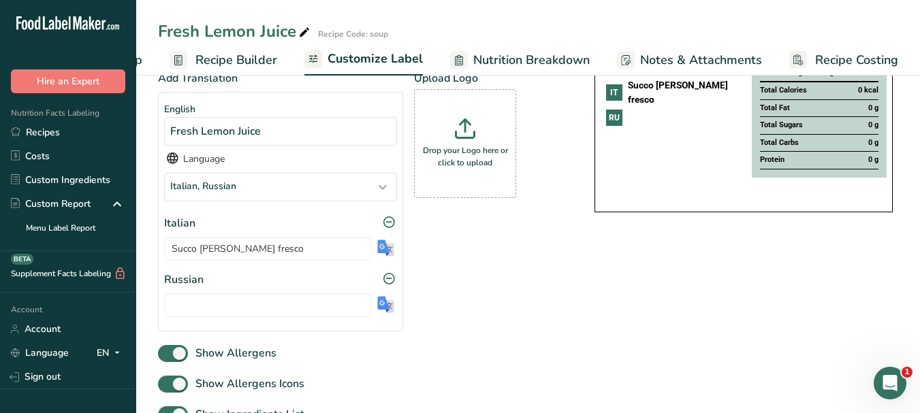
click at [389, 311] on div at bounding box center [385, 302] width 17 height 17
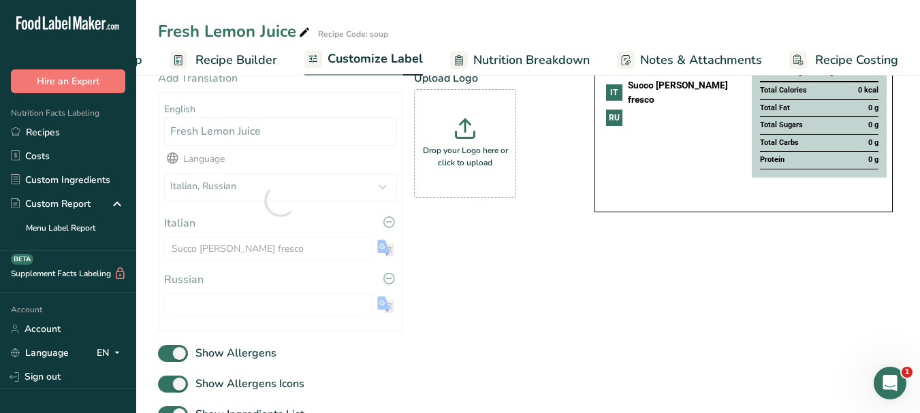
type input "Свежевыжатый лимонный сок"
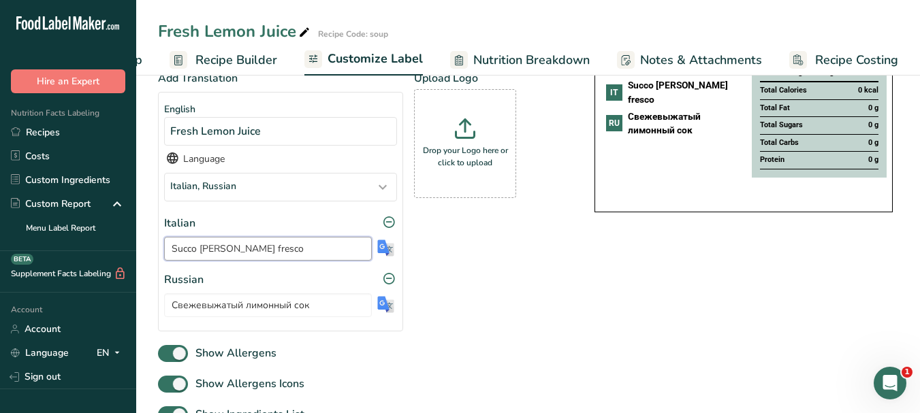
click at [220, 254] on input "Succo [PERSON_NAME] fresco" at bounding box center [268, 249] width 208 height 24
drag, startPoint x: 312, startPoint y: 306, endPoint x: 168, endPoint y: 306, distance: 144.4
click at [168, 306] on input "Свежевыжатый лимонный сок" at bounding box center [268, 306] width 208 height 24
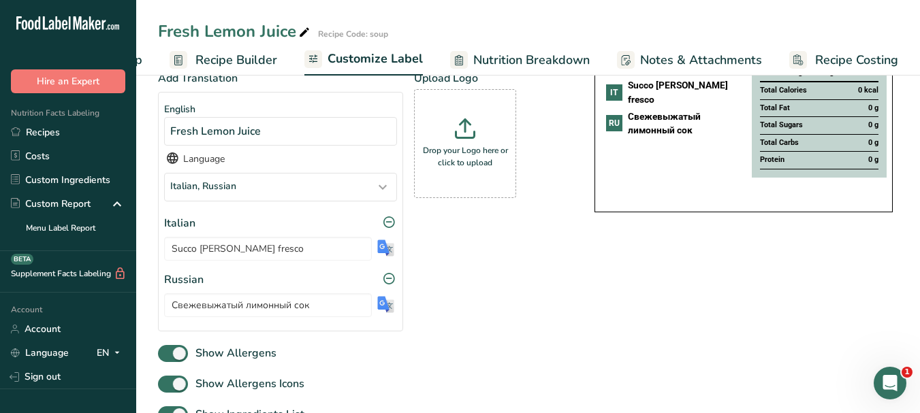
click at [308, 27] on icon at bounding box center [304, 32] width 12 height 19
click at [242, 35] on input "Fresh Lemon Juice" at bounding box center [490, 31] width 665 height 25
type input "GARNISH"
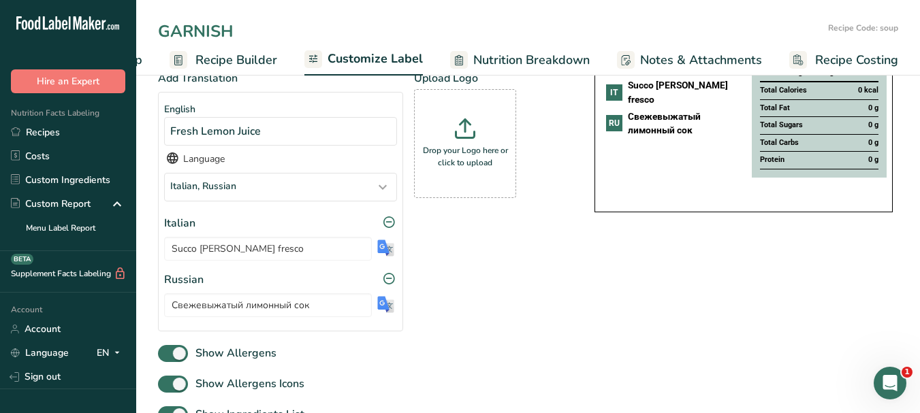
click at [353, 64] on span "Customize Label" at bounding box center [375, 59] width 95 height 18
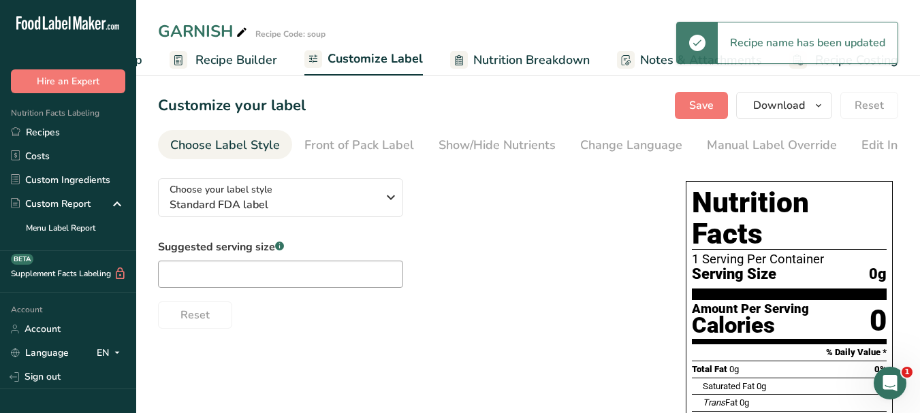
scroll to position [0, 0]
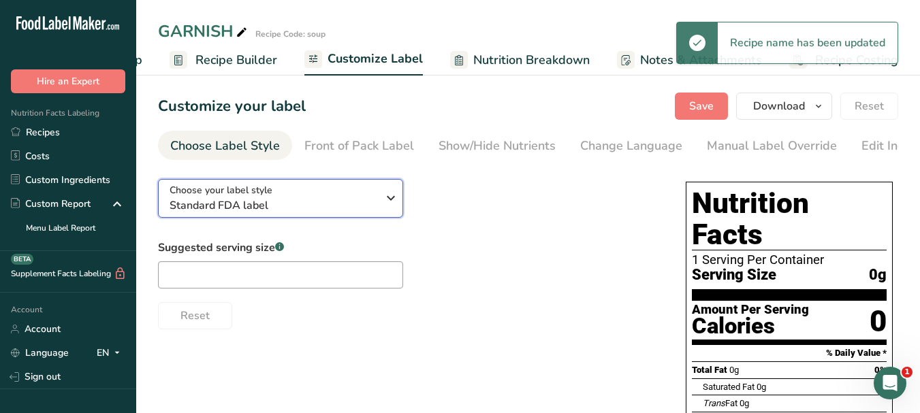
click at [396, 196] on icon "button" at bounding box center [391, 198] width 16 height 25
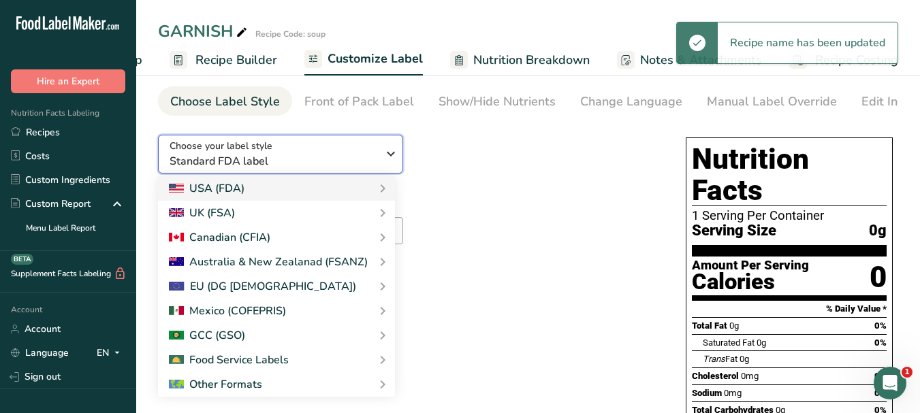
scroll to position [136, 0]
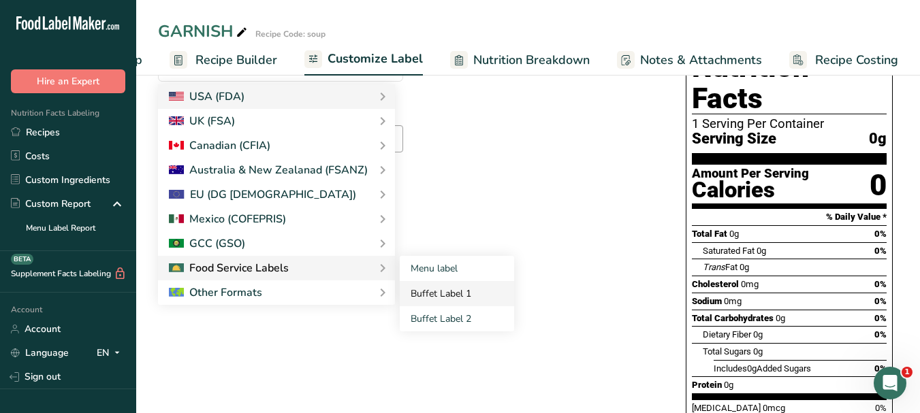
click at [420, 295] on link "Buffet Label 1" at bounding box center [457, 293] width 114 height 25
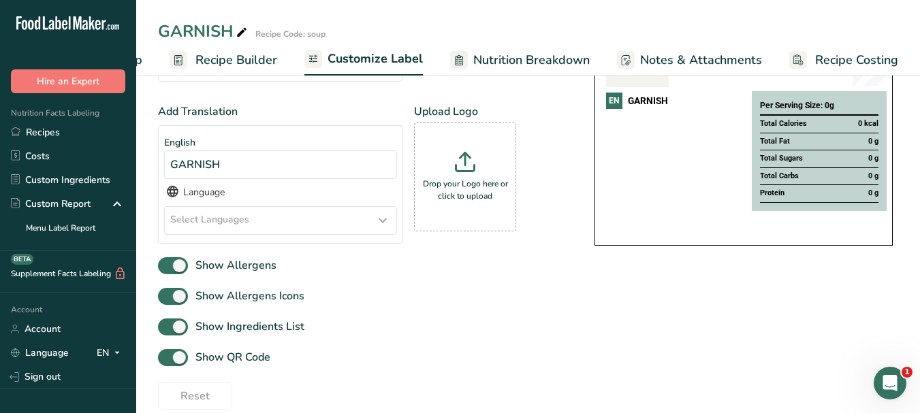
click at [387, 223] on icon at bounding box center [383, 220] width 16 height 25
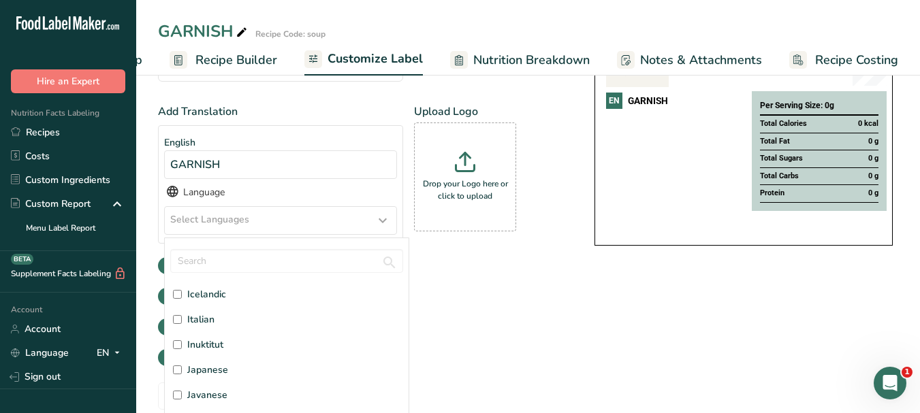
scroll to position [1702, 0]
click at [228, 304] on label "Italian" at bounding box center [286, 296] width 227 height 14
click at [182, 301] on input "Italian" at bounding box center [177, 296] width 9 height 9
checkbox input "true"
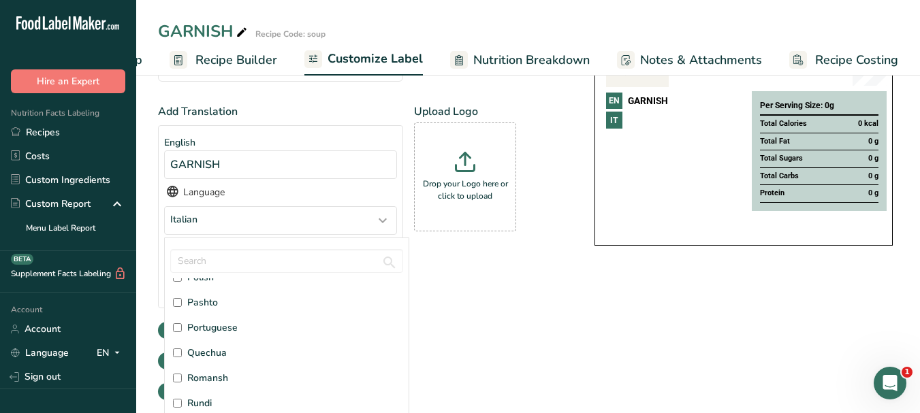
scroll to position [3201, 0]
click at [207, 390] on span "Russian" at bounding box center [204, 386] width 34 height 14
click at [182, 390] on input "Russian" at bounding box center [177, 385] width 9 height 9
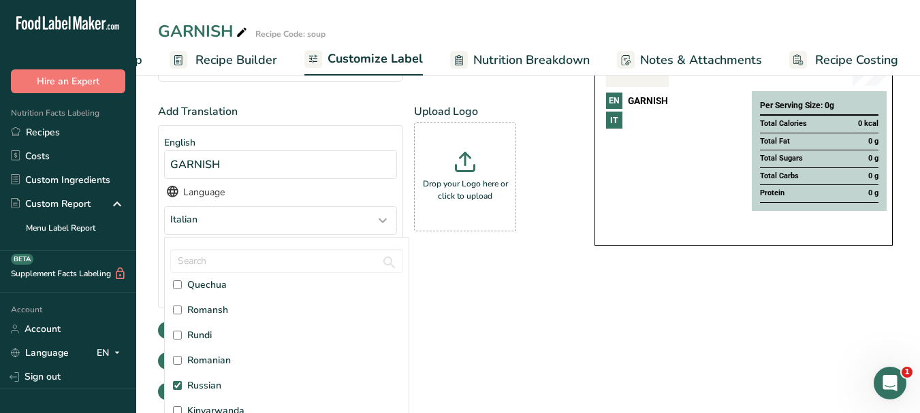
checkbox input "true"
click at [528, 336] on div "Add Translation English GARNISH Language Italian, [DEMOGRAPHIC_DATA] Afar [GEOG…" at bounding box center [362, 240] width 409 height 272
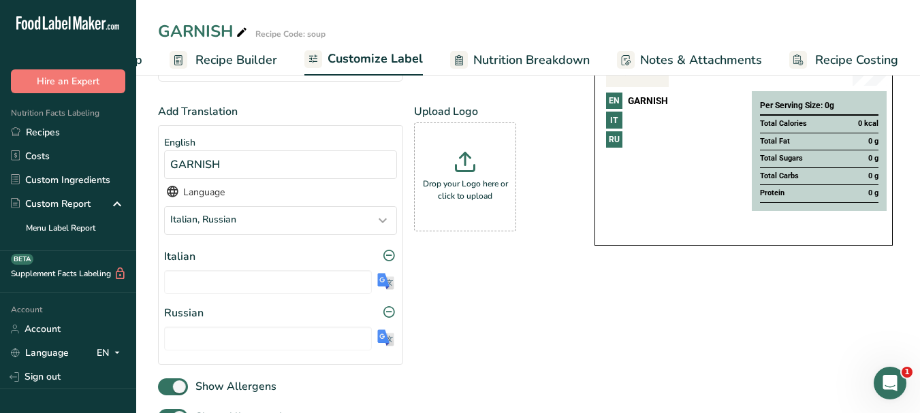
click at [385, 281] on img at bounding box center [385, 281] width 17 height 17
type input "GUARNIRE"
click at [398, 336] on section "English GARNISH Language Italian, [DEMOGRAPHIC_DATA] Afar [GEOGRAPHIC_DATA] Afr…" at bounding box center [280, 245] width 245 height 240
click at [382, 340] on img at bounding box center [385, 338] width 17 height 17
type input "УКРАШЕНИЕ"
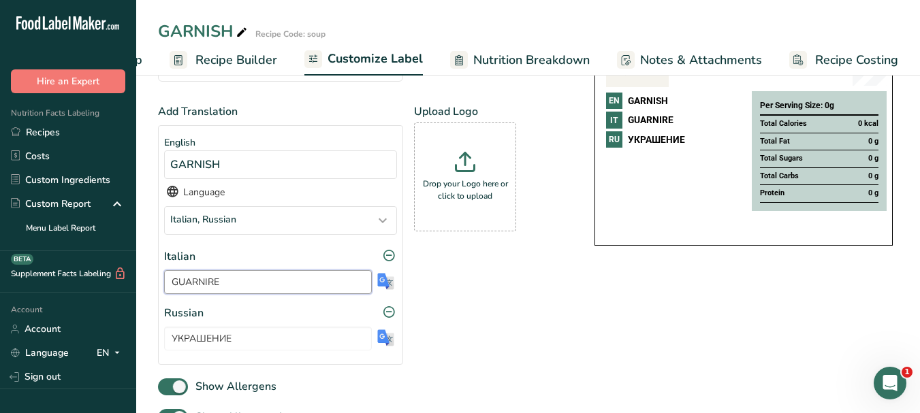
click at [197, 281] on input "GUARNIRE" at bounding box center [268, 282] width 208 height 24
drag, startPoint x: 236, startPoint y: 344, endPoint x: 167, endPoint y: 344, distance: 68.8
click at [167, 344] on input "УКРАШЕНИЕ" at bounding box center [268, 339] width 208 height 24
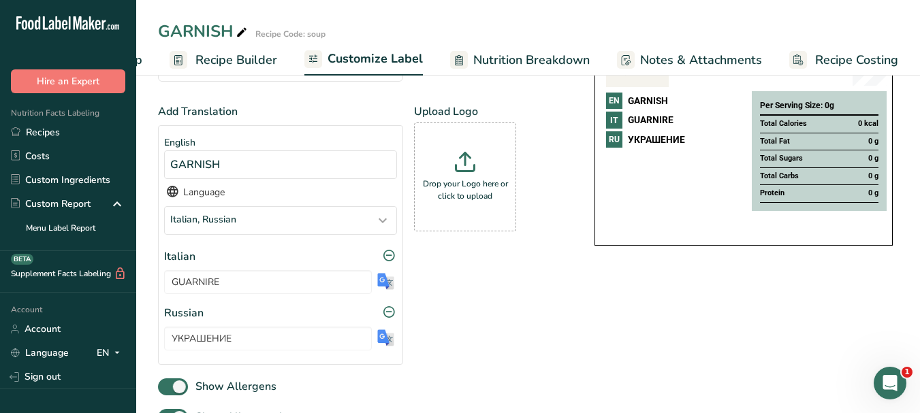
click at [242, 35] on icon at bounding box center [242, 32] width 12 height 19
click at [191, 33] on input "GARNISH" at bounding box center [490, 31] width 665 height 25
type input "Orange"
click at [381, 53] on span "Customize Label" at bounding box center [375, 59] width 95 height 18
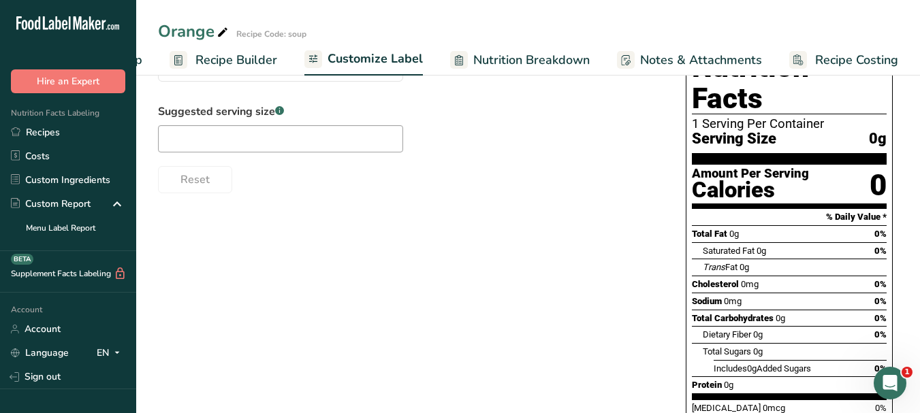
scroll to position [0, 0]
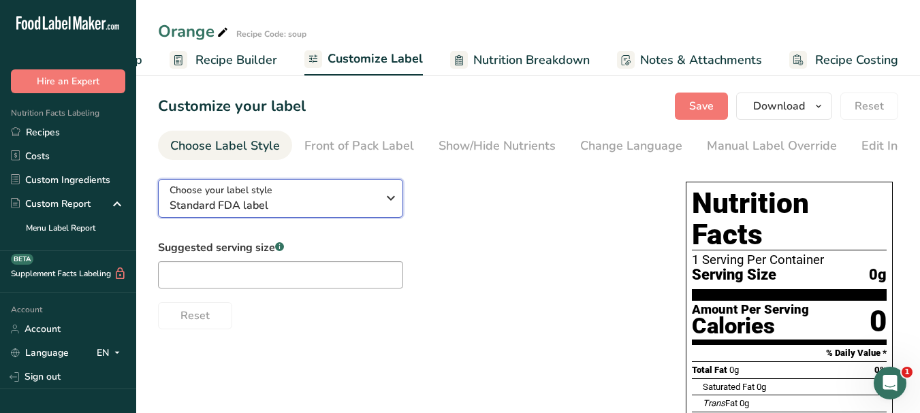
click at [383, 202] on icon "button" at bounding box center [391, 198] width 16 height 25
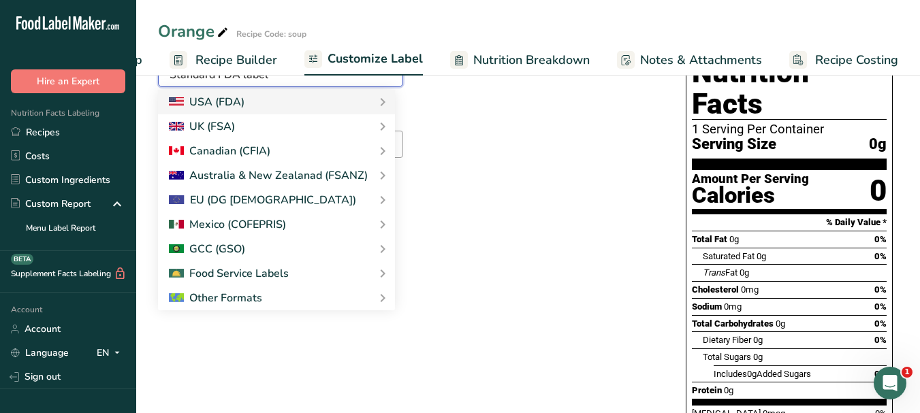
scroll to position [136, 0]
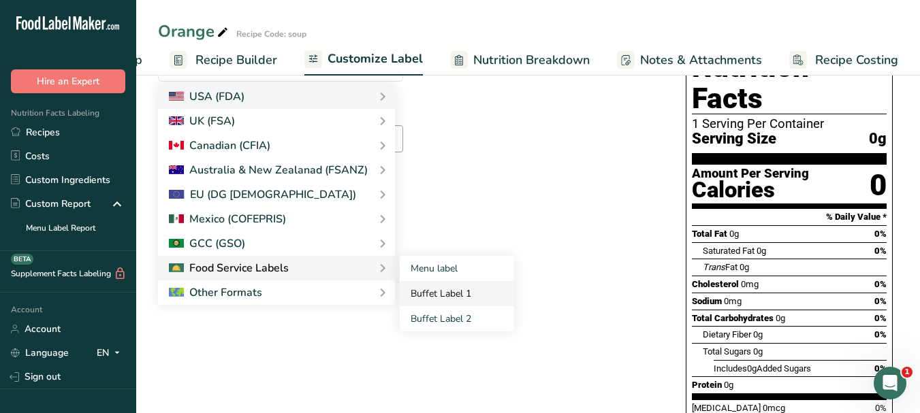
click at [424, 298] on link "Buffet Label 1" at bounding box center [457, 293] width 114 height 25
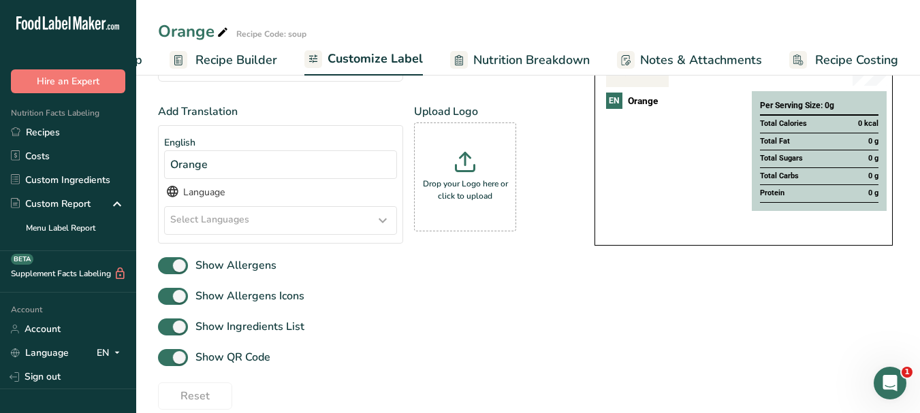
click at [376, 229] on icon at bounding box center [383, 220] width 16 height 25
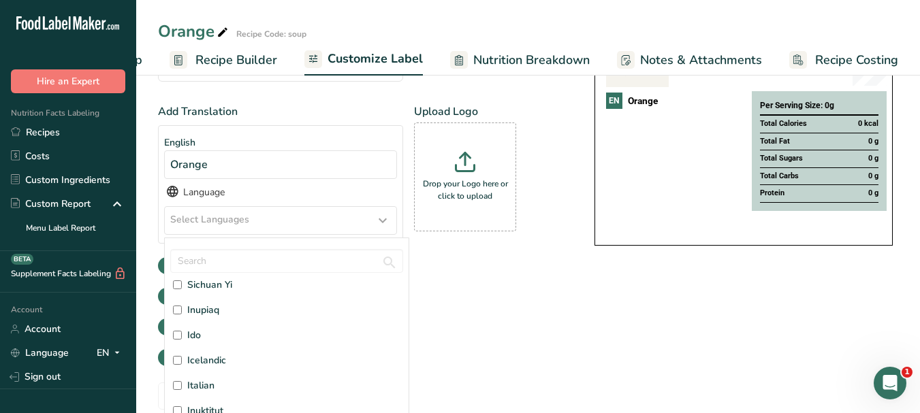
scroll to position [1634, 0]
click at [238, 363] on label "Italian" at bounding box center [286, 365] width 227 height 14
click at [182, 363] on input "Italian" at bounding box center [177, 364] width 9 height 9
checkbox input "true"
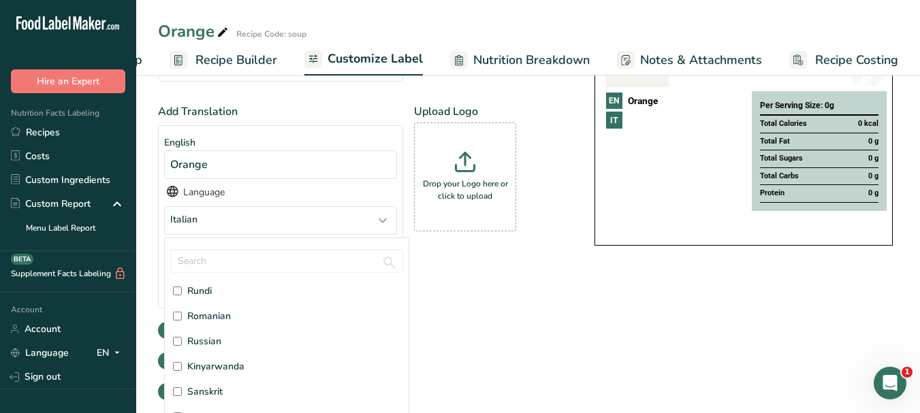
scroll to position [3269, 0]
click at [199, 319] on span "Russian" at bounding box center [204, 318] width 34 height 14
click at [182, 319] on input "Russian" at bounding box center [177, 317] width 9 height 9
checkbox input "true"
click at [484, 317] on div "Add Translation English Orange Language Italian, [DEMOGRAPHIC_DATA] Afar [GEOGR…" at bounding box center [362, 240] width 409 height 272
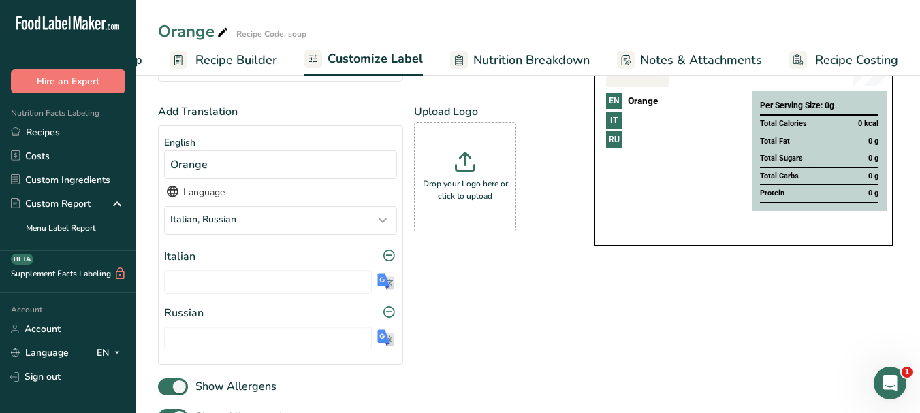
click at [383, 279] on img at bounding box center [385, 281] width 17 height 17
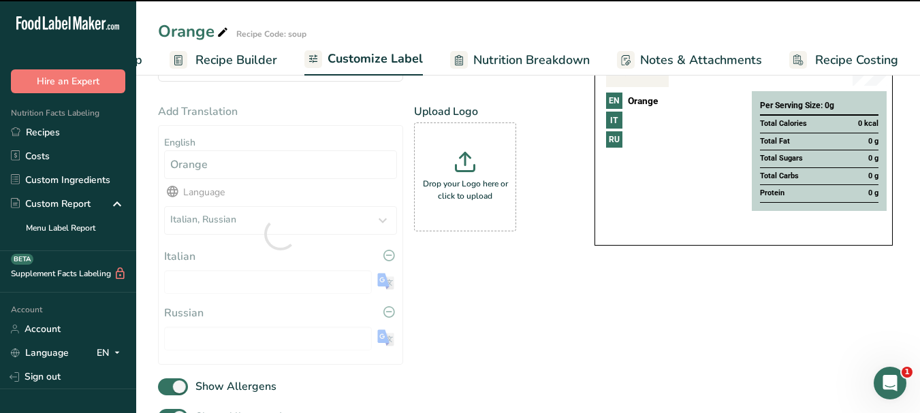
type input "Arancia"
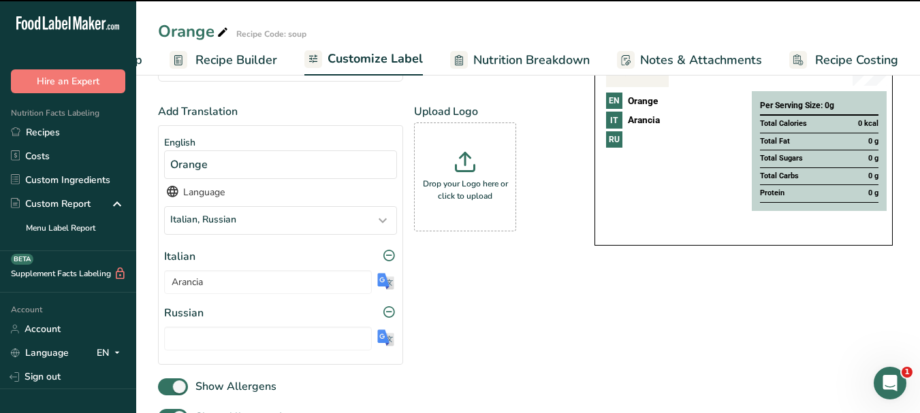
click at [387, 337] on img at bounding box center [385, 338] width 17 height 17
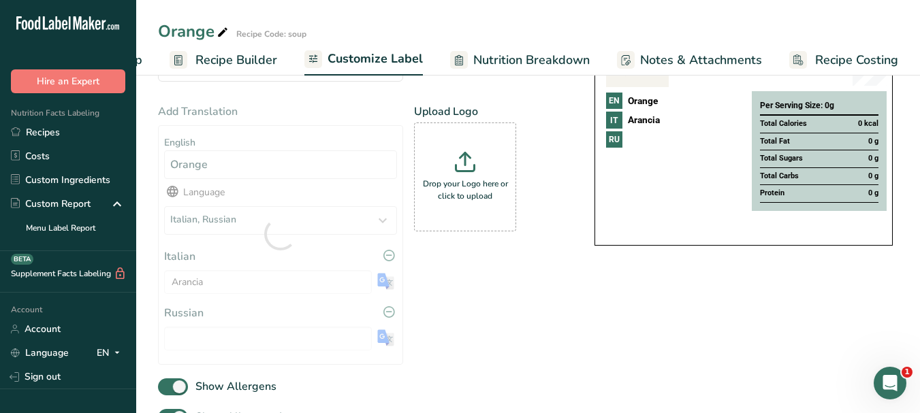
type input "Апельсин"
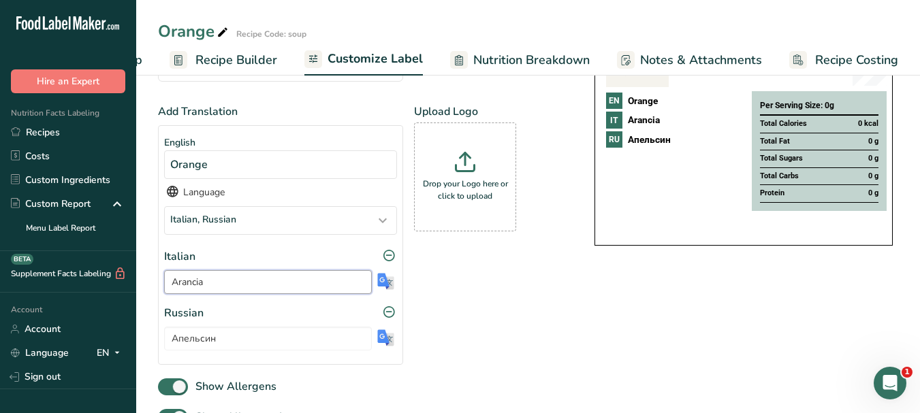
drag, startPoint x: 207, startPoint y: 285, endPoint x: 172, endPoint y: 285, distance: 34.7
click at [172, 285] on input "Arancia" at bounding box center [268, 282] width 208 height 24
click at [221, 36] on icon at bounding box center [223, 32] width 12 height 19
type input "Orange fruit"
click at [377, 54] on span "Customize Label" at bounding box center [375, 59] width 95 height 18
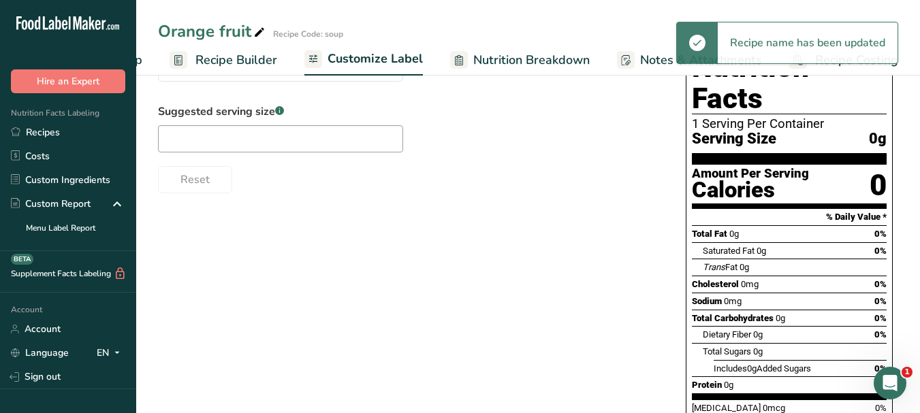
scroll to position [0, 0]
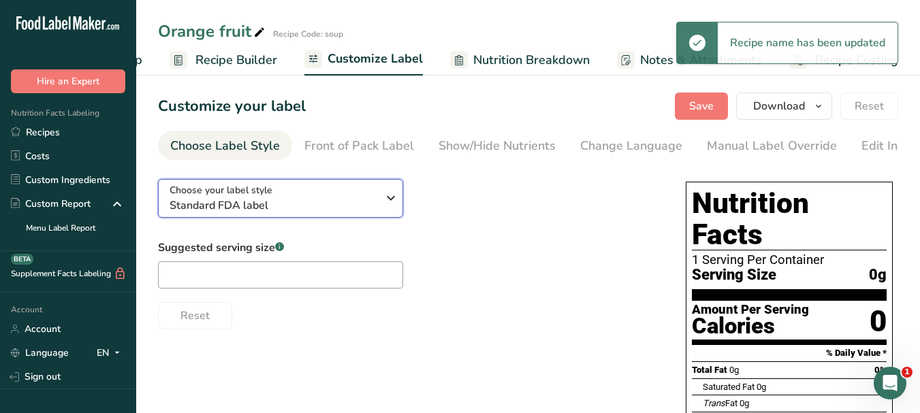
click at [396, 201] on icon "button" at bounding box center [391, 198] width 16 height 25
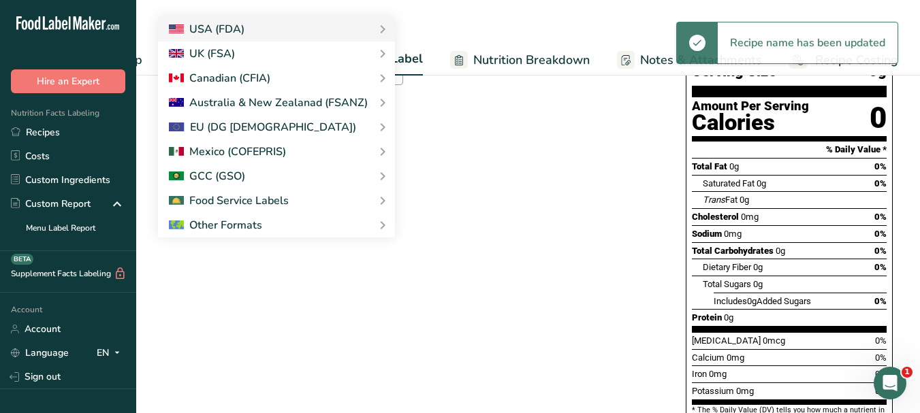
scroll to position [204, 0]
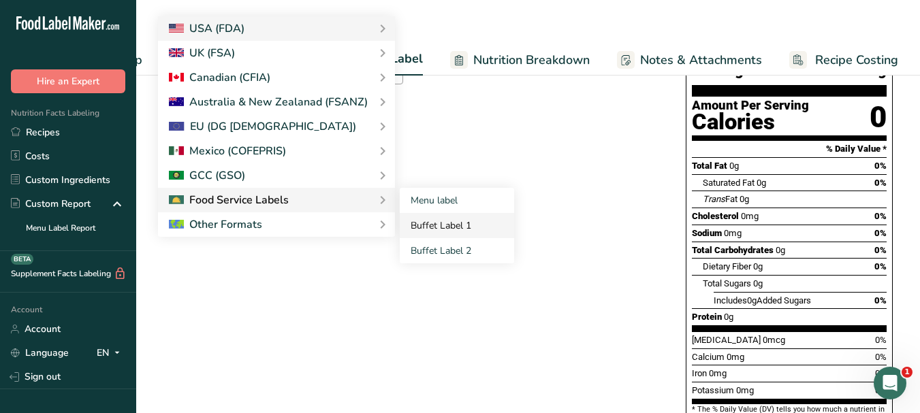
click at [407, 227] on link "Buffet Label 1" at bounding box center [457, 225] width 114 height 25
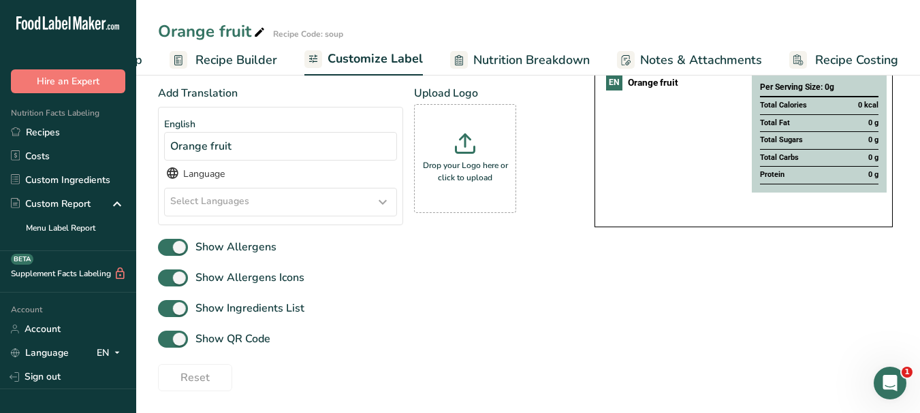
scroll to position [158, 0]
click at [346, 201] on div "Select Languages" at bounding box center [281, 202] width 232 height 27
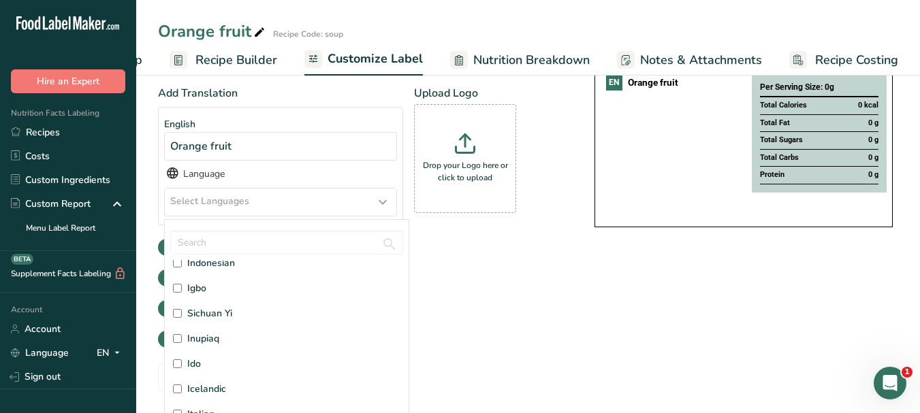
scroll to position [1634, 0]
click at [193, 349] on span "Italian" at bounding box center [200, 346] width 27 height 14
click at [182, 349] on input "Italian" at bounding box center [177, 346] width 9 height 9
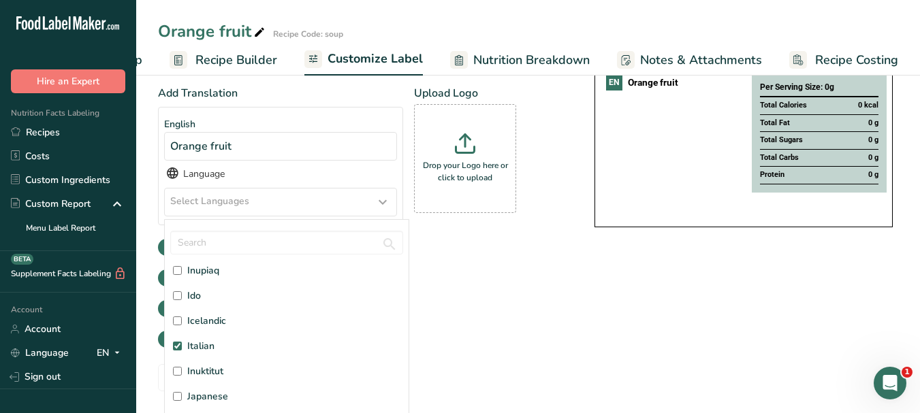
checkbox input "true"
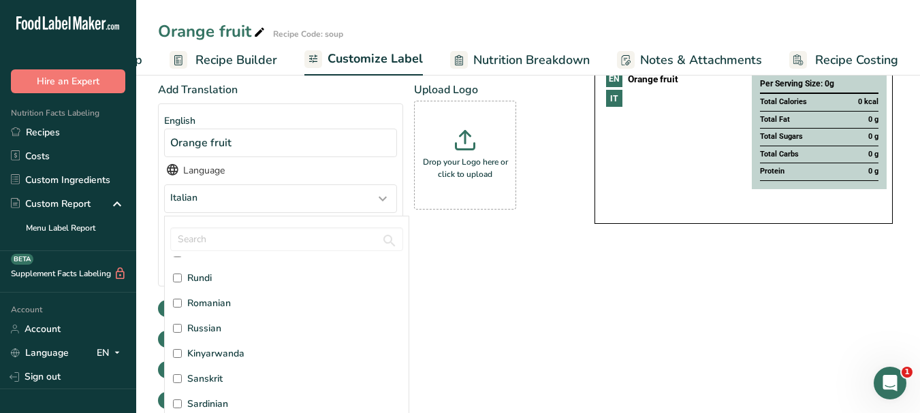
scroll to position [3269, 0]
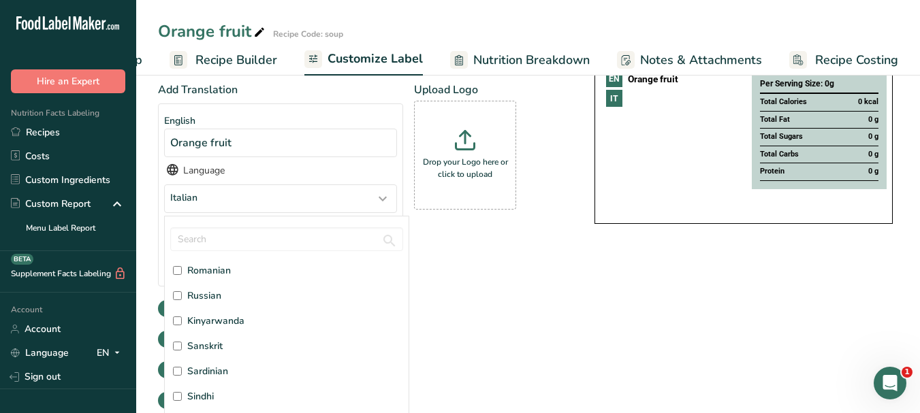
click at [199, 296] on span "Russian" at bounding box center [204, 296] width 34 height 14
click at [182, 296] on input "Russian" at bounding box center [177, 295] width 9 height 9
checkbox input "true"
click at [496, 330] on div "Add Translation English Orange fruit Language Italian, [DEMOGRAPHIC_DATA] Afar …" at bounding box center [362, 218] width 409 height 272
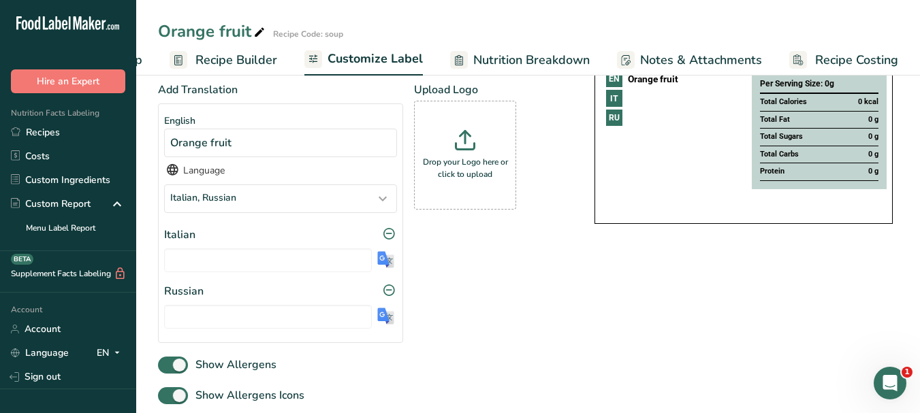
click at [389, 267] on img at bounding box center [385, 259] width 17 height 17
type input "frutto arancione"
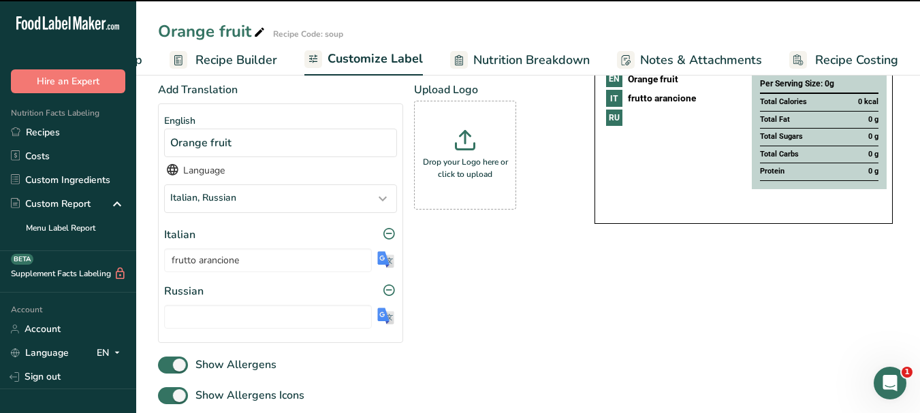
click at [383, 319] on img at bounding box center [385, 316] width 17 height 17
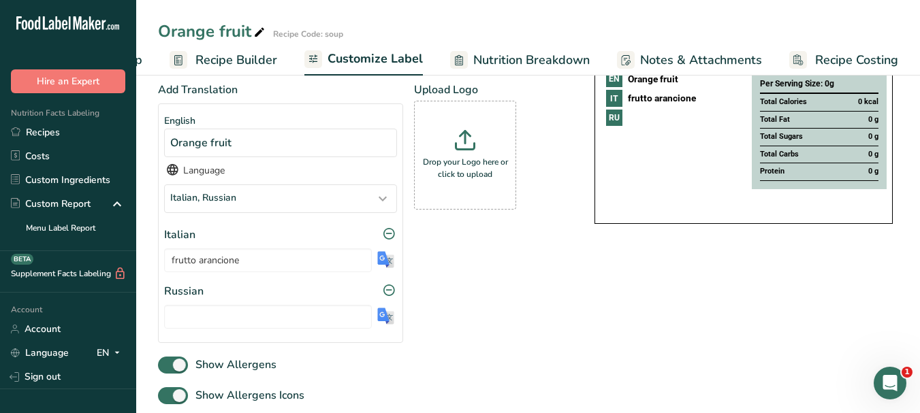
type input "Апельсиновый фрукт"
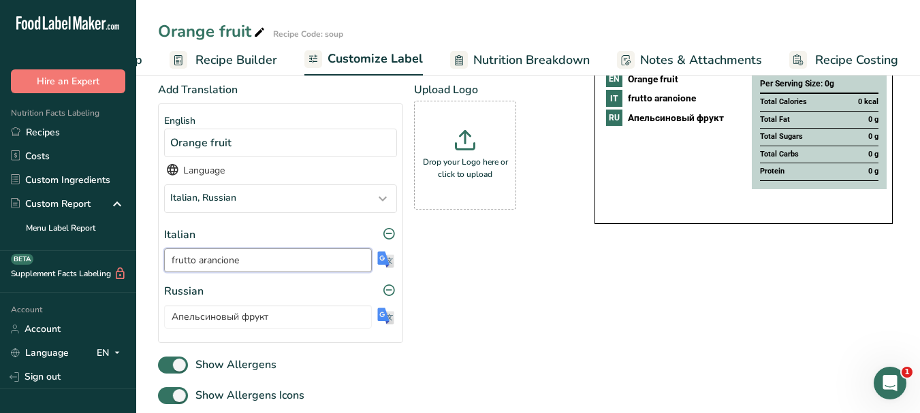
drag, startPoint x: 244, startPoint y: 261, endPoint x: 168, endPoint y: 268, distance: 77.3
click at [168, 267] on input "frutto arancione" at bounding box center [268, 261] width 208 height 24
drag, startPoint x: 274, startPoint y: 321, endPoint x: 170, endPoint y: 315, distance: 105.1
click at [170, 315] on input "Апельсиновый фрукт" at bounding box center [268, 317] width 208 height 24
